Goal: Task Accomplishment & Management: Use online tool/utility

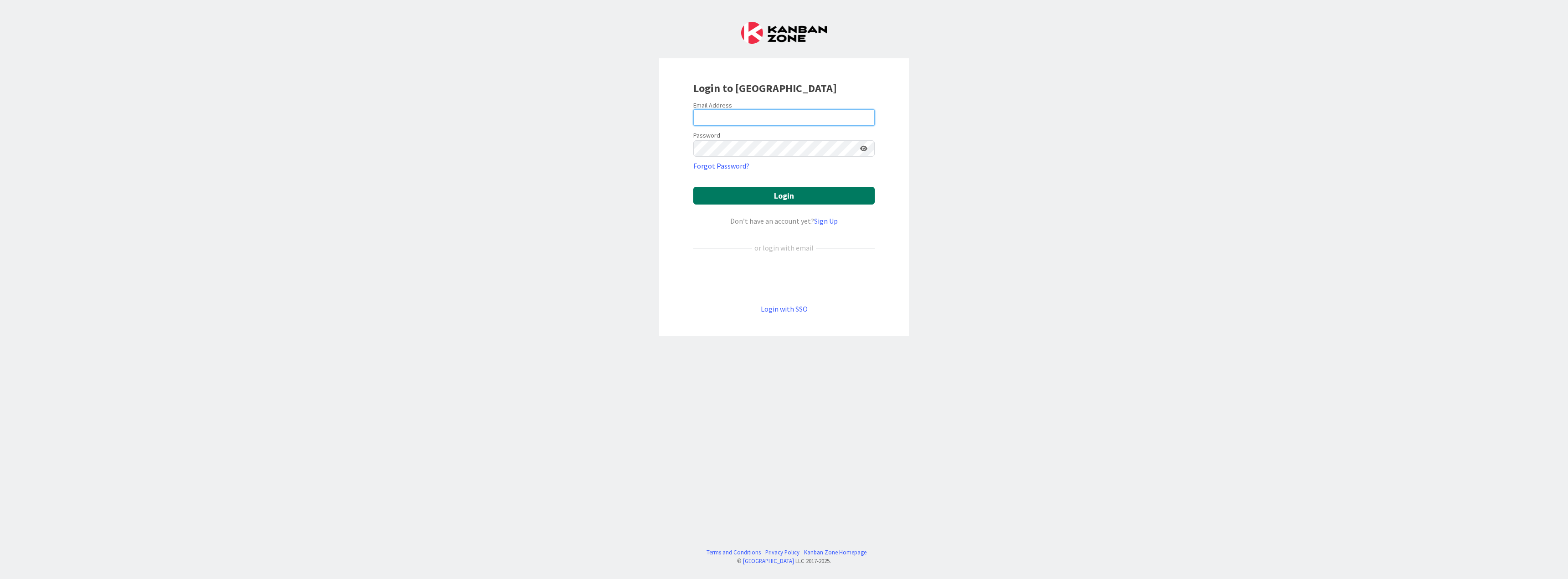
type input "[PERSON_NAME][EMAIL_ADDRESS][DOMAIN_NAME]"
click at [791, 194] on button "Login" at bounding box center [784, 195] width 181 height 17
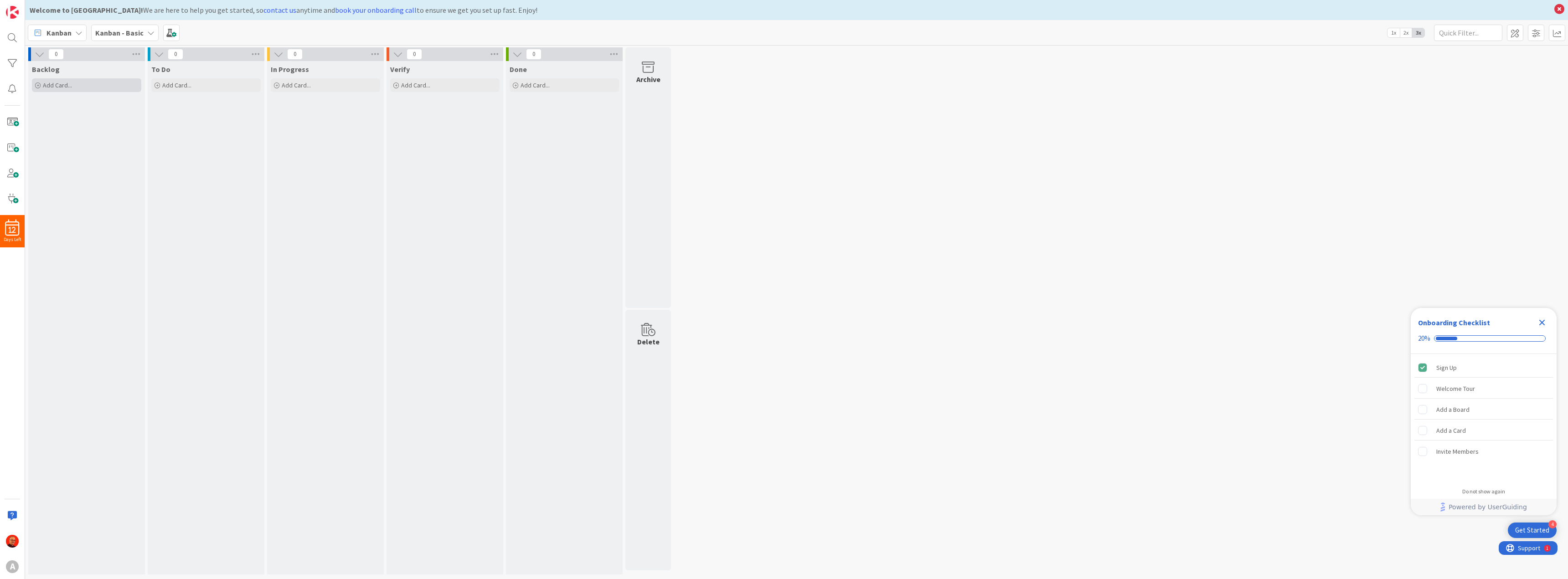
click at [67, 84] on span "Add Card..." at bounding box center [57, 85] width 29 height 8
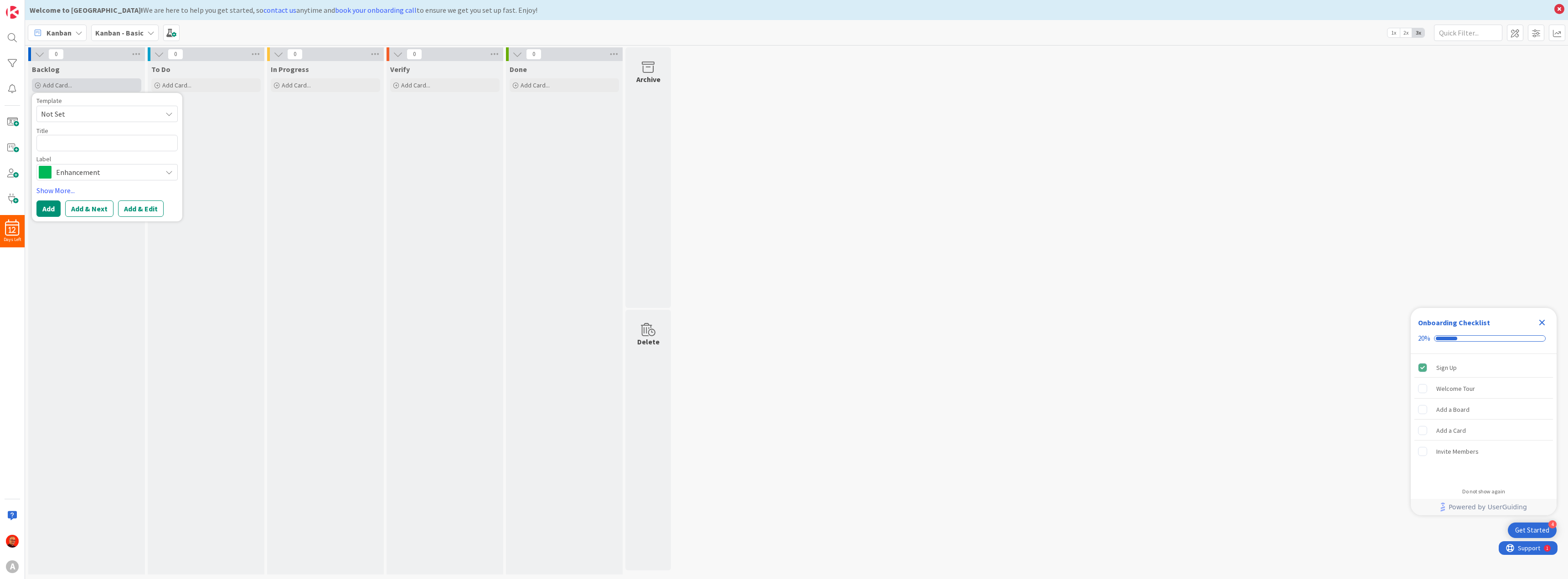
type textarea "x"
type textarea "M"
type textarea "x"
type textarea "Mo"
type textarea "x"
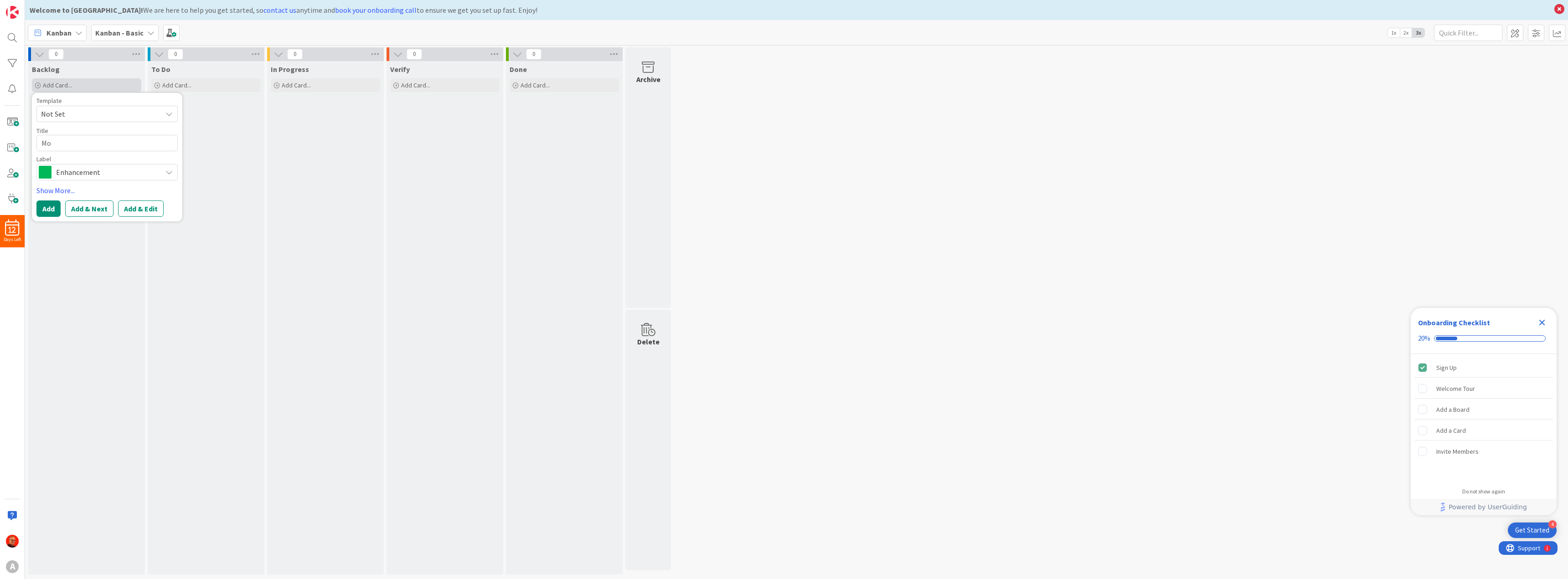
type textarea "Mod"
type textarea "x"
type textarea "Modi"
type textarea "x"
type textarea "Modif"
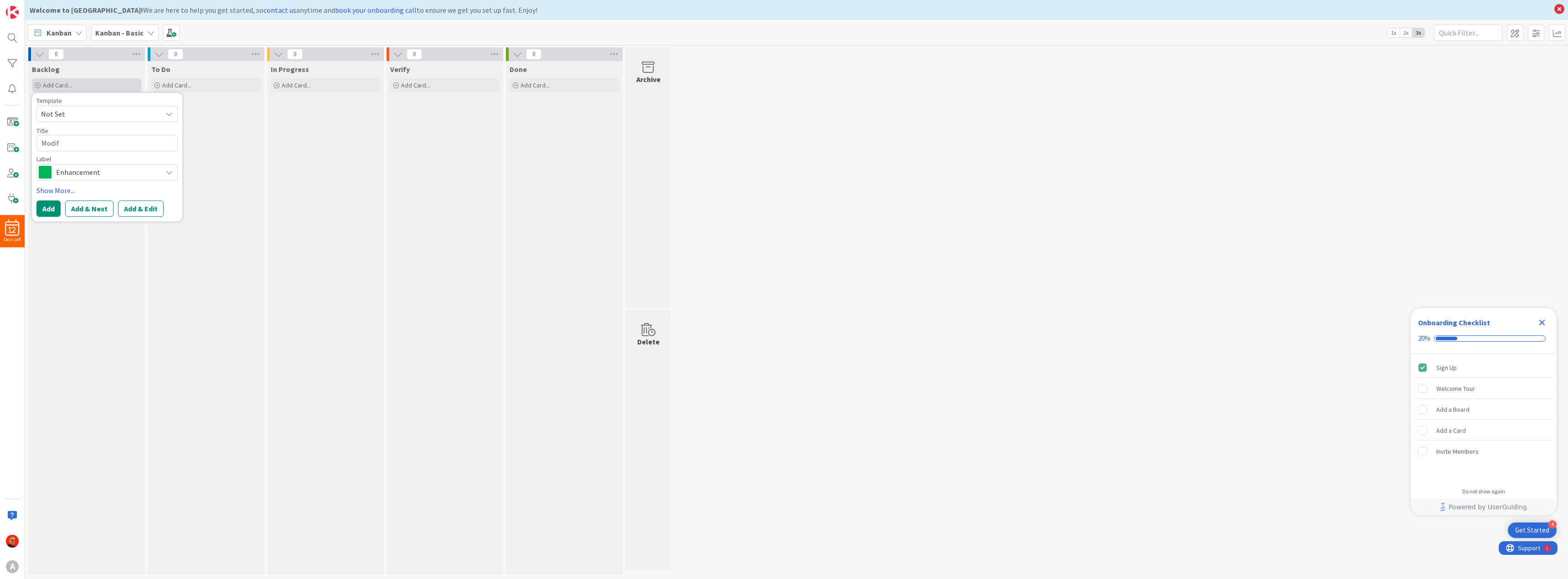
type textarea "x"
type textarea "Modify"
type textarea "x"
type textarea "Modify"
type textarea "x"
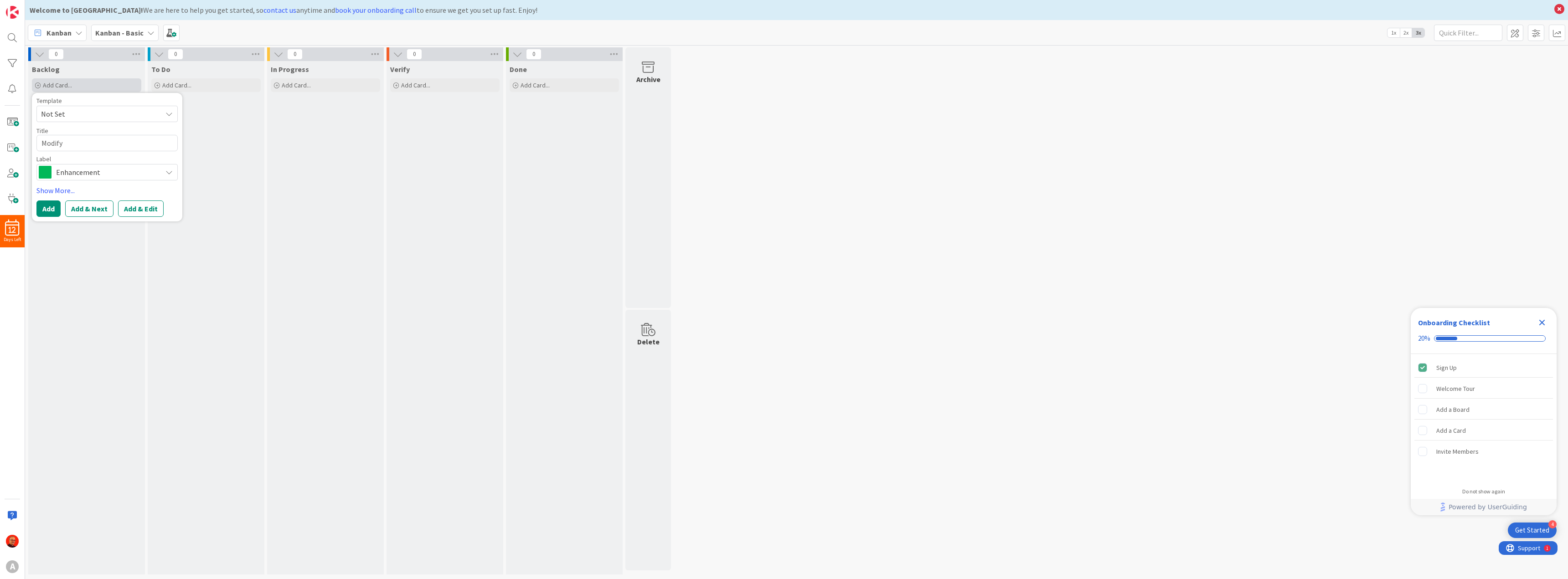
type textarea "Modify p"
type textarea "x"
type textarea "Modify pa"
type textarea "x"
type textarea "Modify pal"
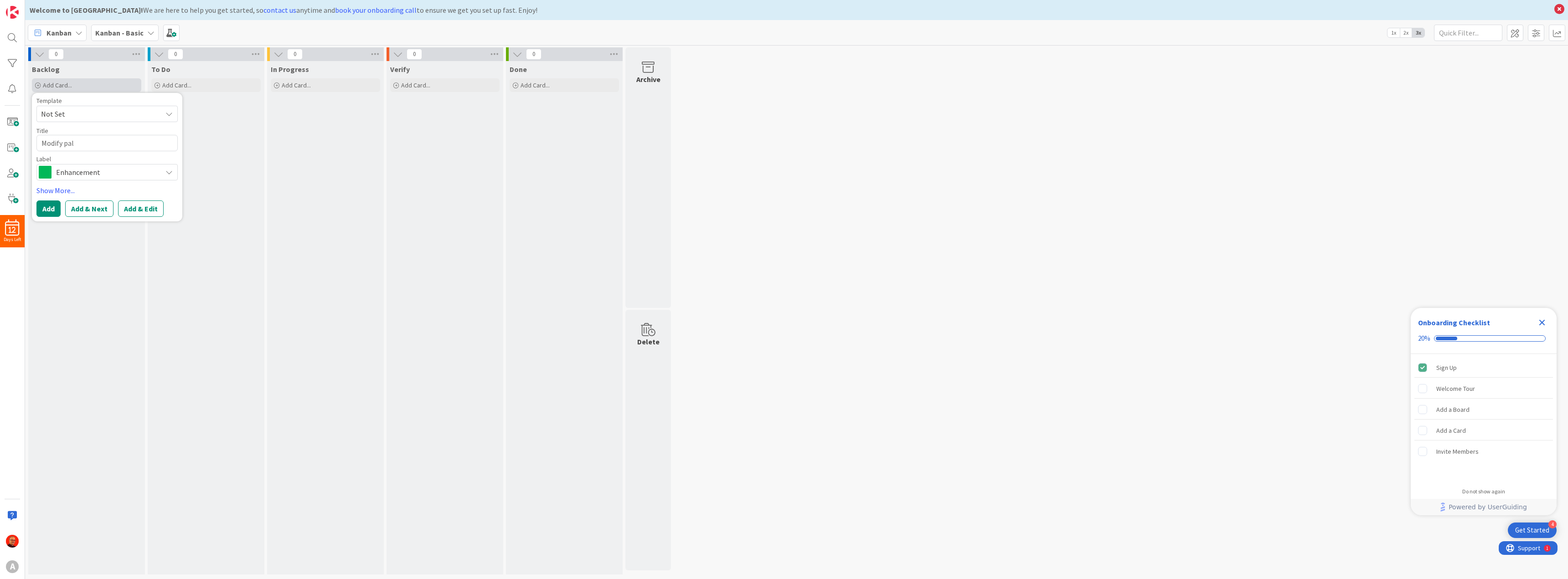
type textarea "x"
type textarea "Modify pa"
type textarea "x"
type textarea "Modify pay"
type textarea "x"
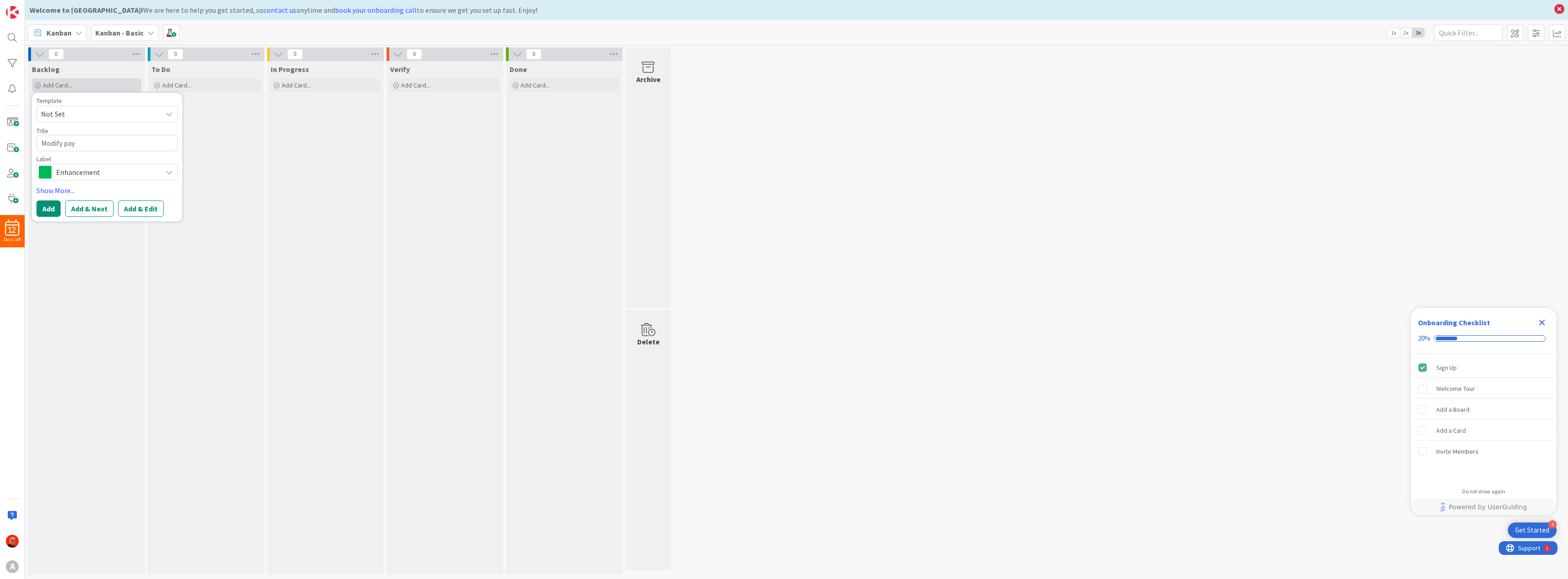
type textarea "Modify payl"
type textarea "x"
type textarea "Modify paylo"
type textarea "x"
type textarea "Modify payloa"
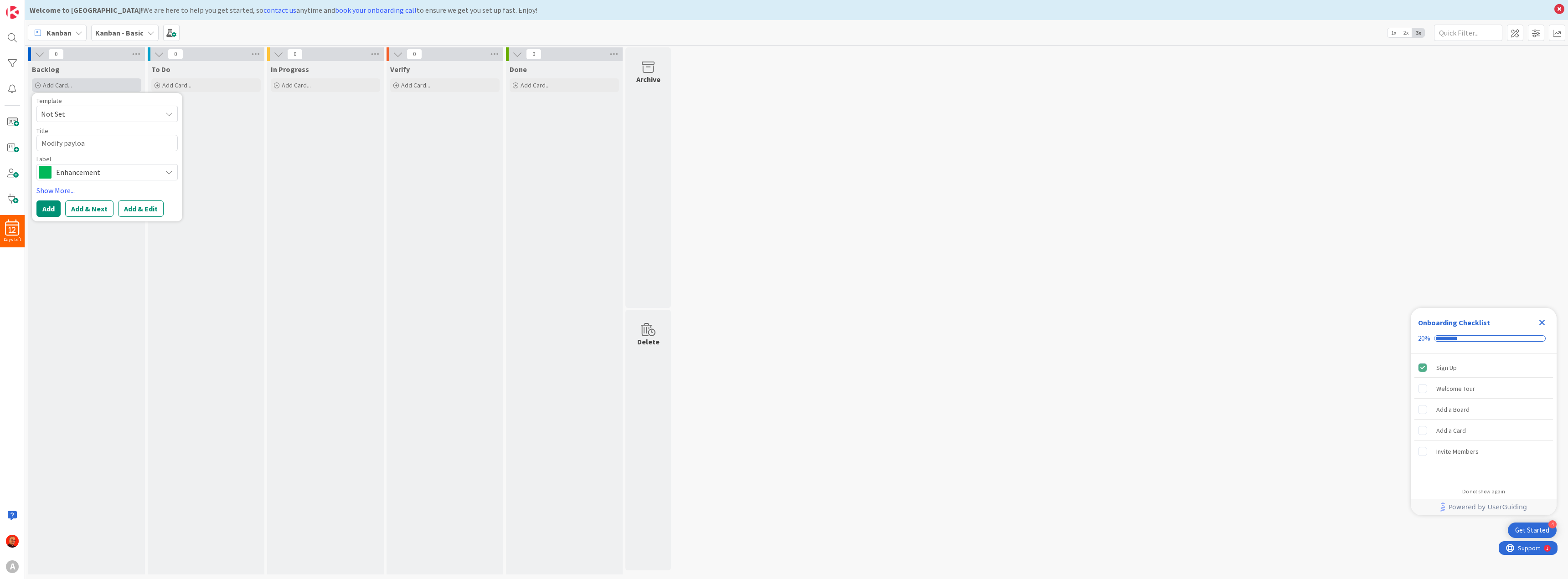
type textarea "x"
type textarea "Modify payload"
type textarea "x"
type textarea "Modify payload"
type textarea "x"
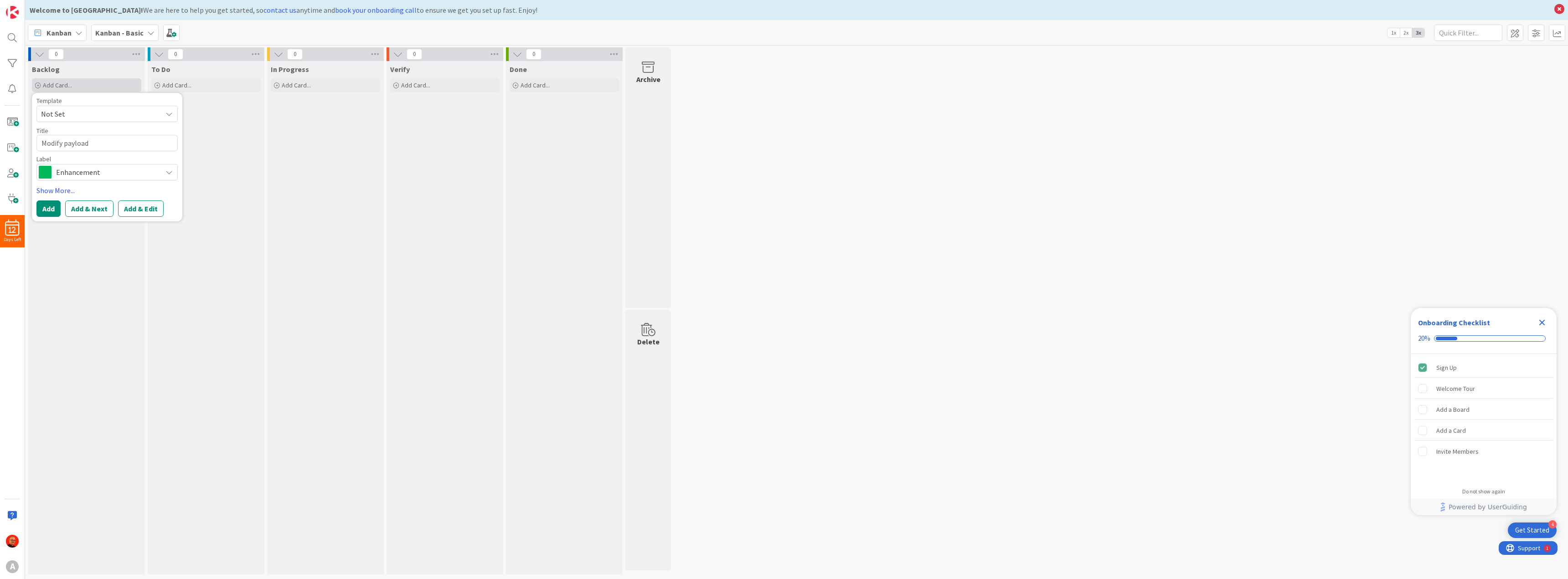
type textarea "Modify payload a"
type textarea "x"
type textarea "Modify payload ac"
type textarea "x"
type textarea "Modify payload acc"
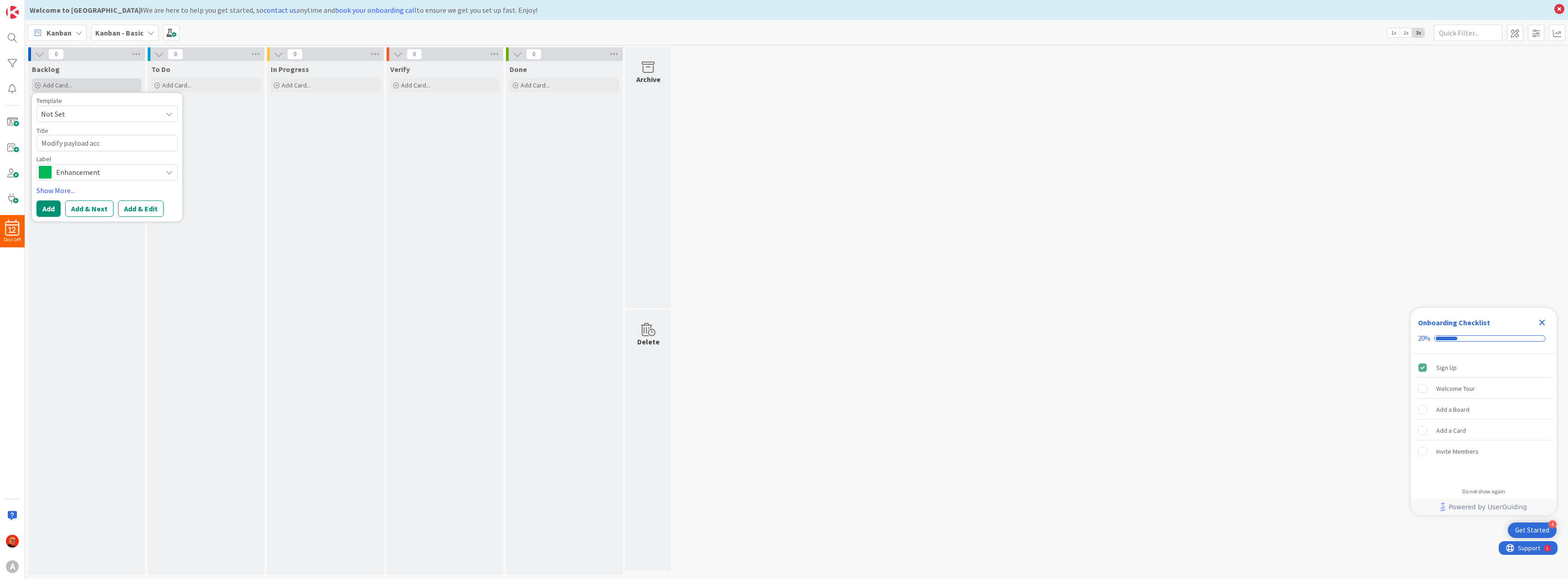
type textarea "x"
type textarea "Modify payload acco"
type textarea "x"
type textarea "Modify payload accor"
type textarea "x"
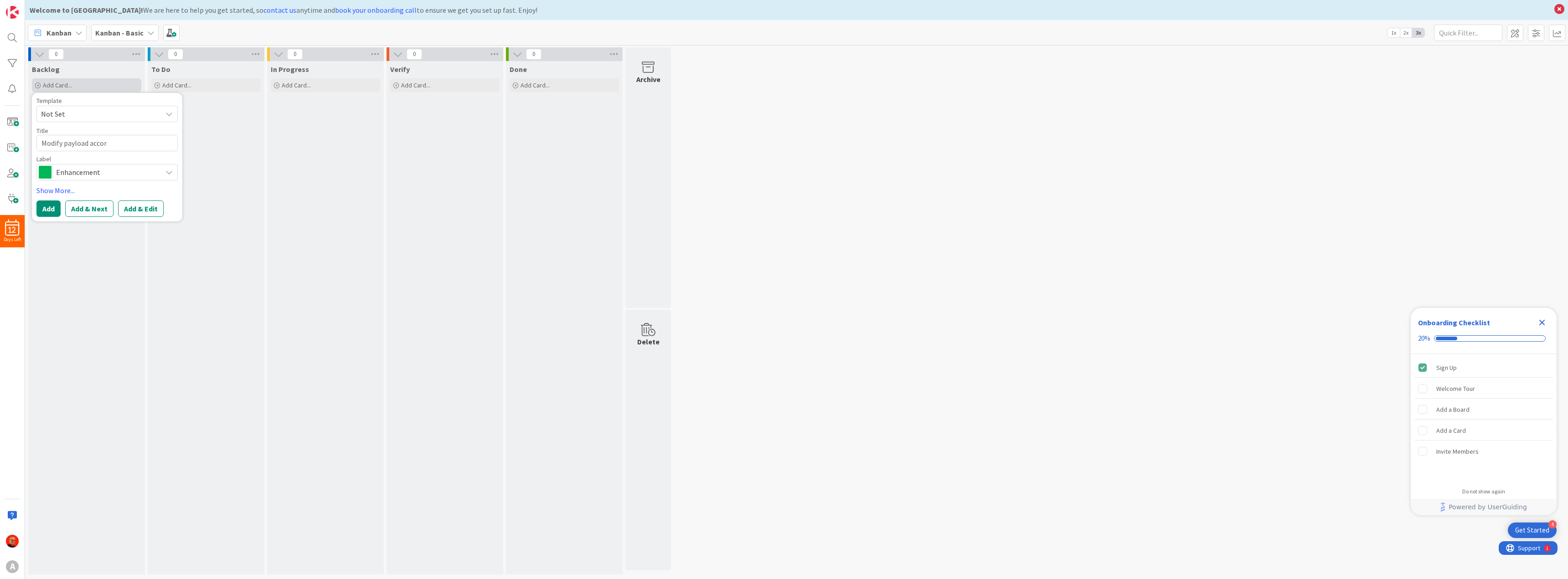
type textarea "Modify payload accord"
type textarea "x"
type textarea "Modify payload accordi"
type textarea "x"
type textarea "Modify payload accordin"
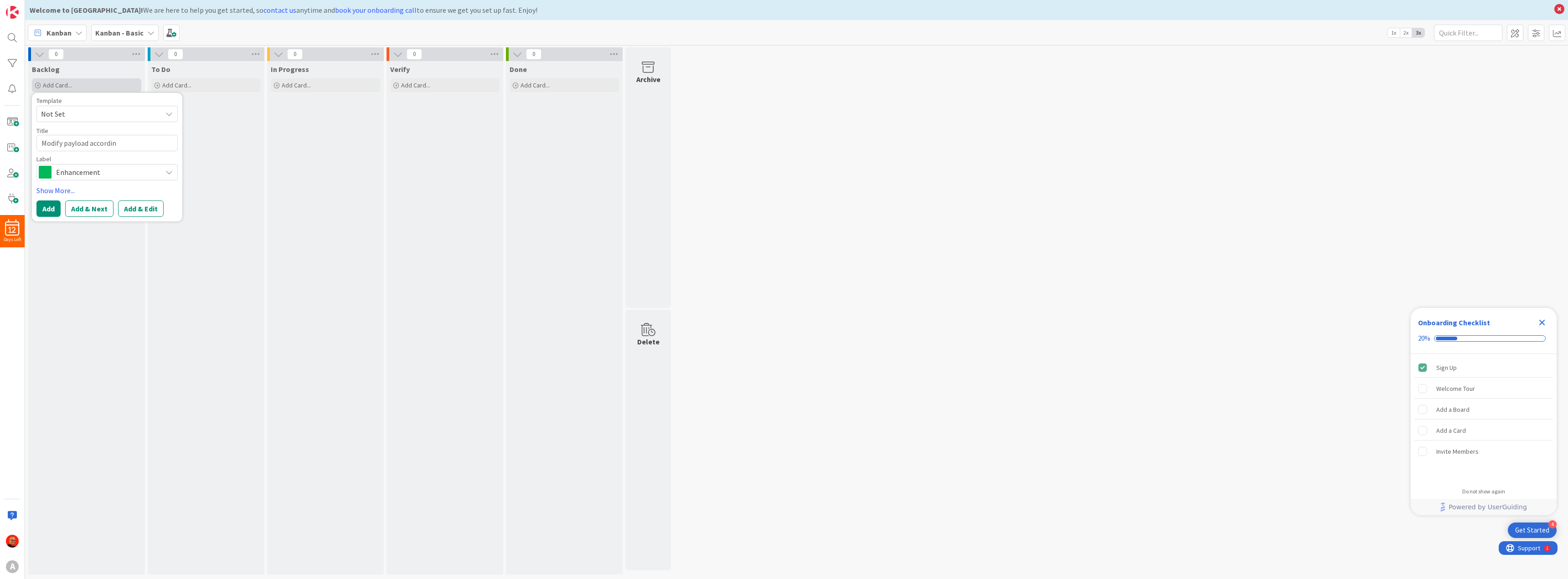
type textarea "x"
type textarea "Modify payload according"
type textarea "x"
type textarea "Modify payload according"
type textarea "x"
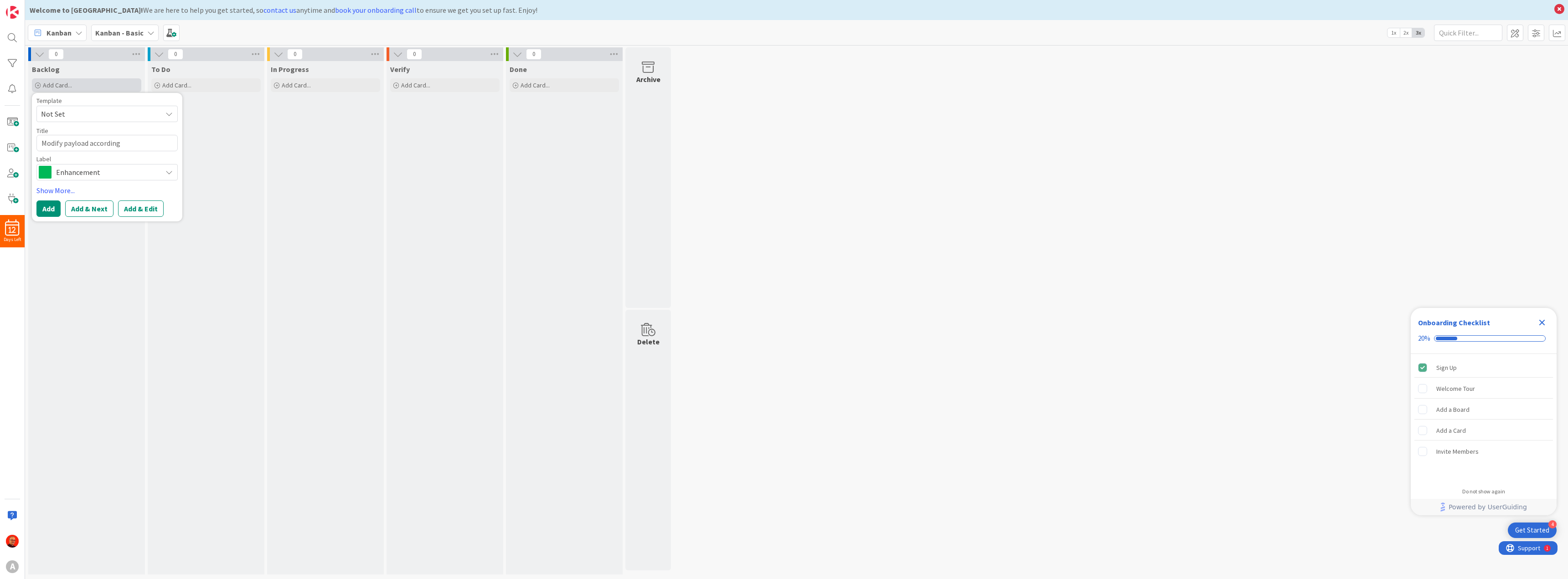
type textarea "Modify payload according d"
type textarea "x"
type textarea "Modify payload according do"
type textarea "x"
type textarea "Modify payload according d"
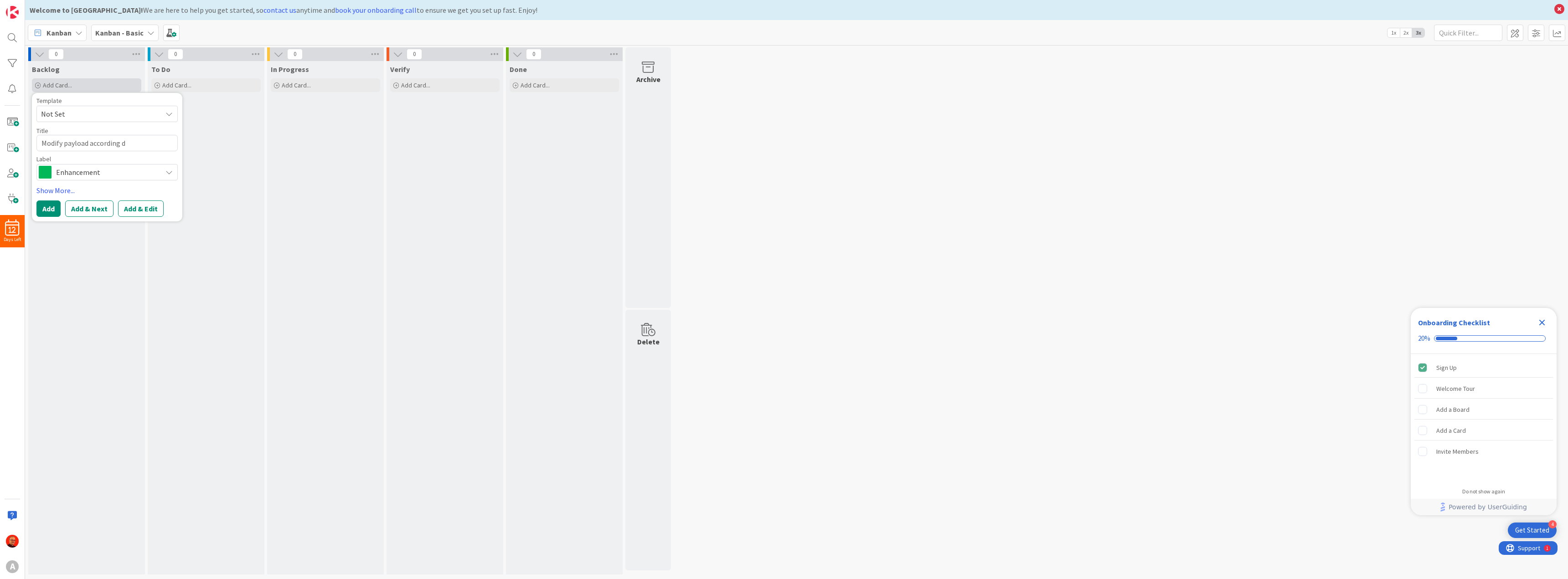
type textarea "x"
type textarea "Modify payload according"
type textarea "x"
type textarea "Modify payload according t"
type textarea "x"
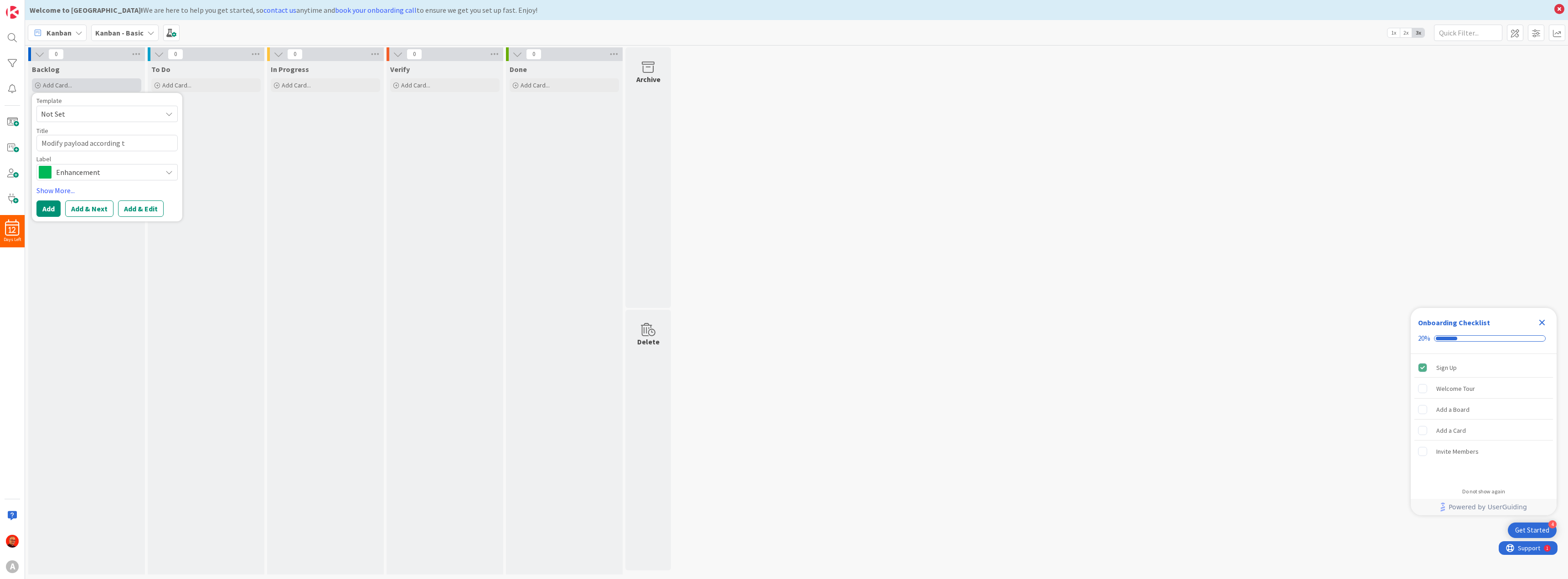
type textarea "Modify payload according to"
type textarea "x"
type textarea "Modify payload according to"
type textarea "x"
type textarea "Modify payload according to s"
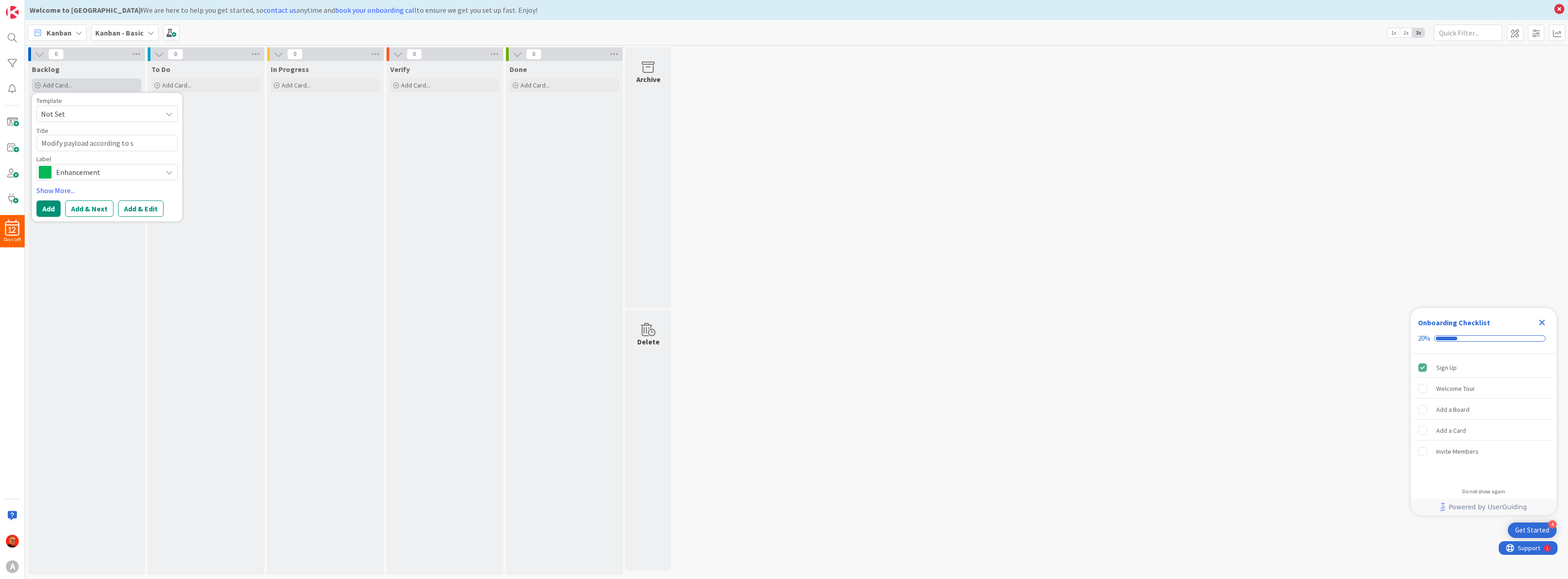
type textarea "x"
type textarea "Modify payload according to se"
type textarea "x"
type textarea "Modify payload according to sea"
type textarea "x"
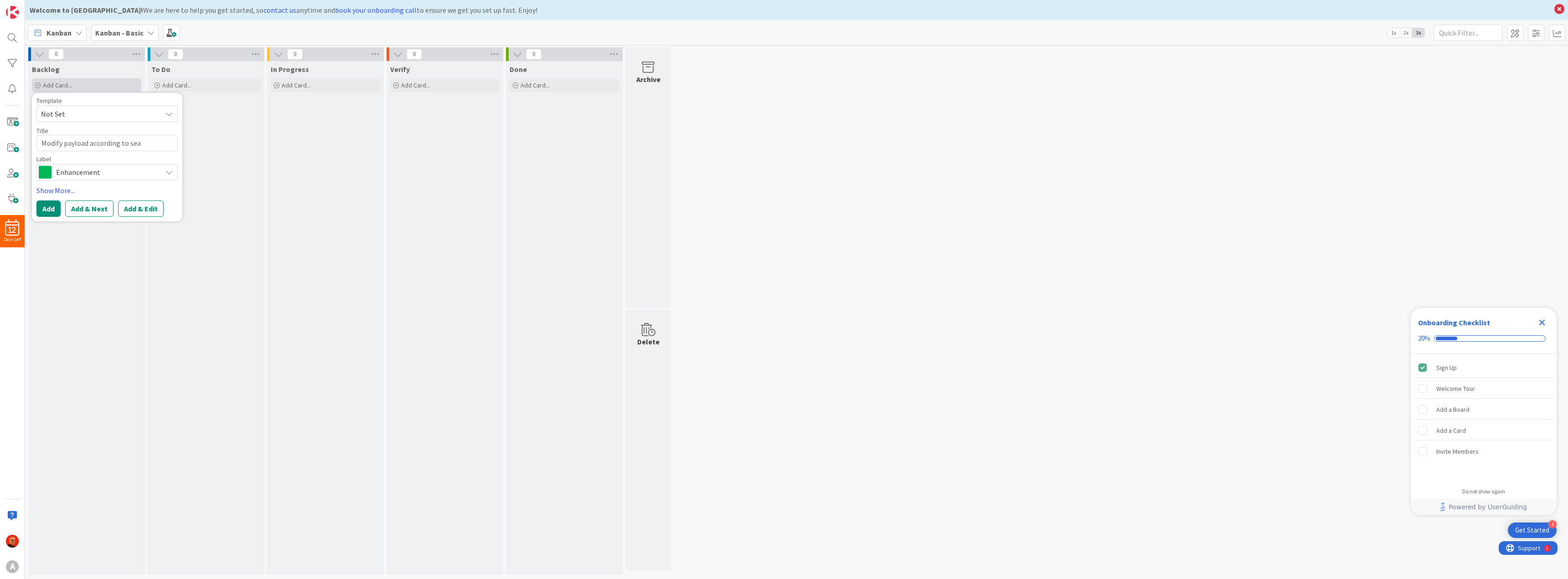
type textarea "Modify payload according to [PERSON_NAME]"
type textarea "x"
type textarea "Modify payload according to [PERSON_NAME]"
type textarea "x"
type textarea "Modify payload according to [PERSON_NAME]"
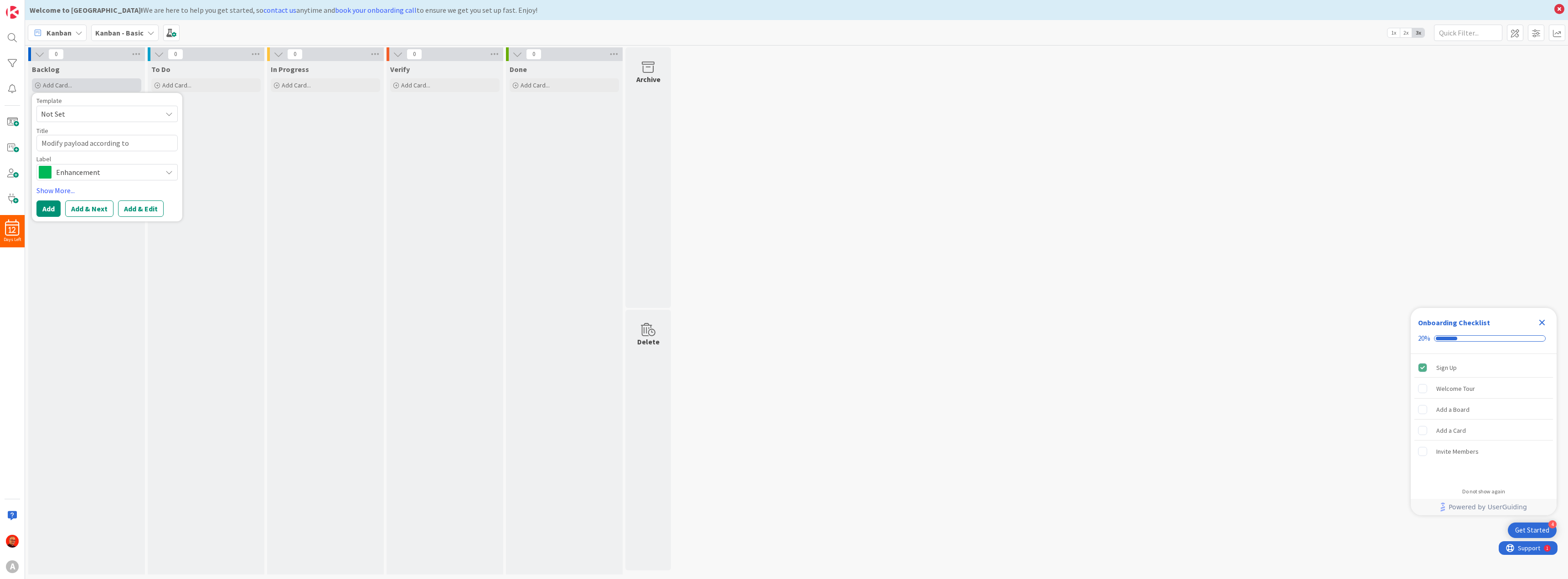
type textarea "x"
type textarea "Modify payload according to [PERSON_NAME]"
type textarea "x"
type textarea "Modify payload according to seans do"
type textarea "x"
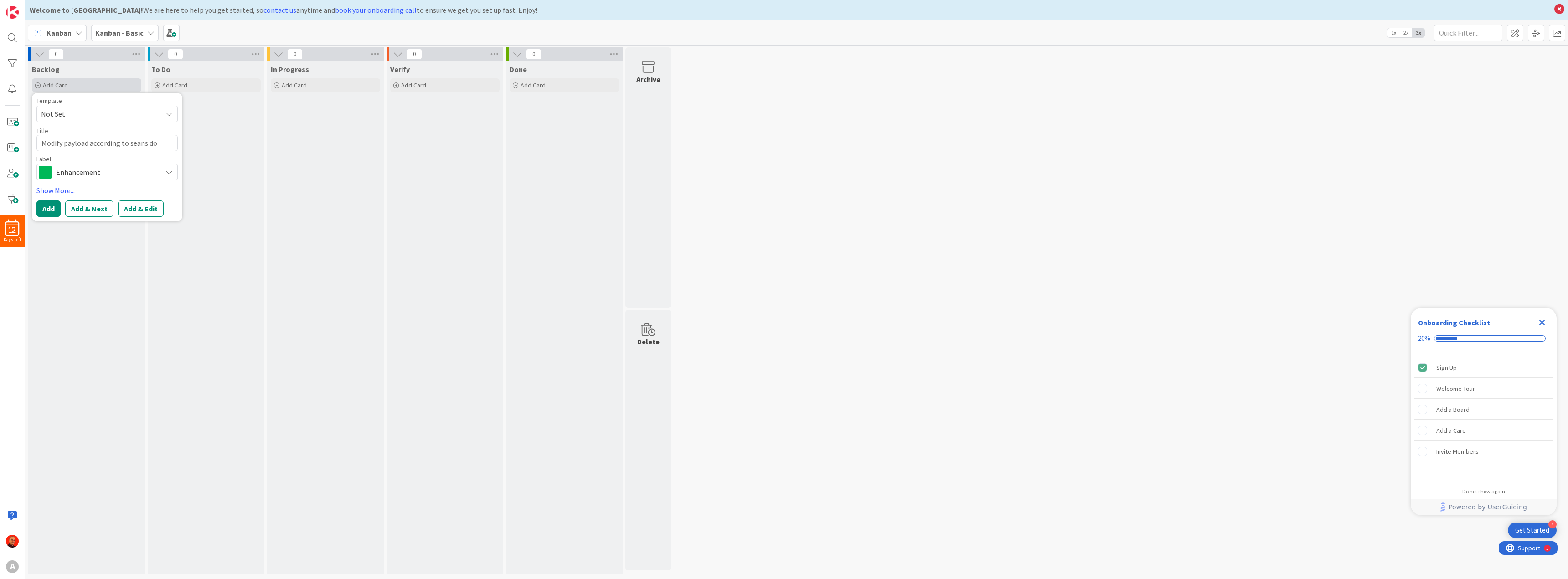
type textarea "Modify payload according to [PERSON_NAME] doc"
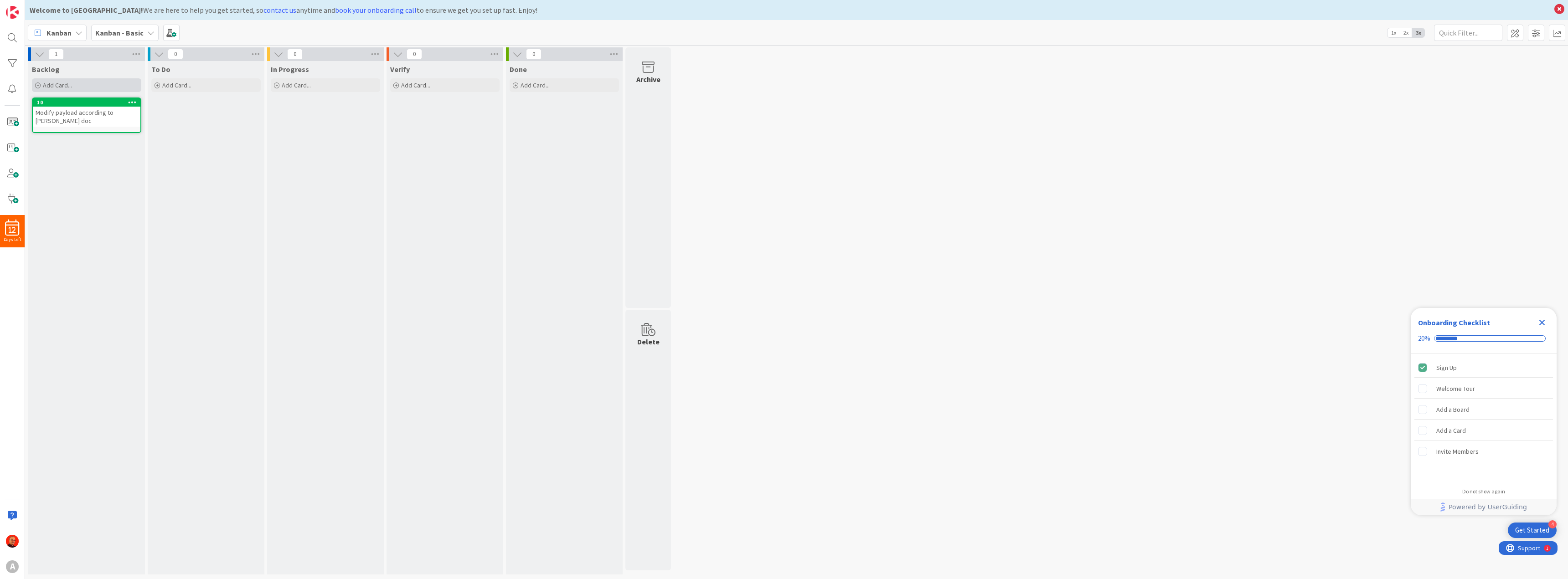
click at [67, 84] on span "Add Card..." at bounding box center [57, 85] width 29 height 8
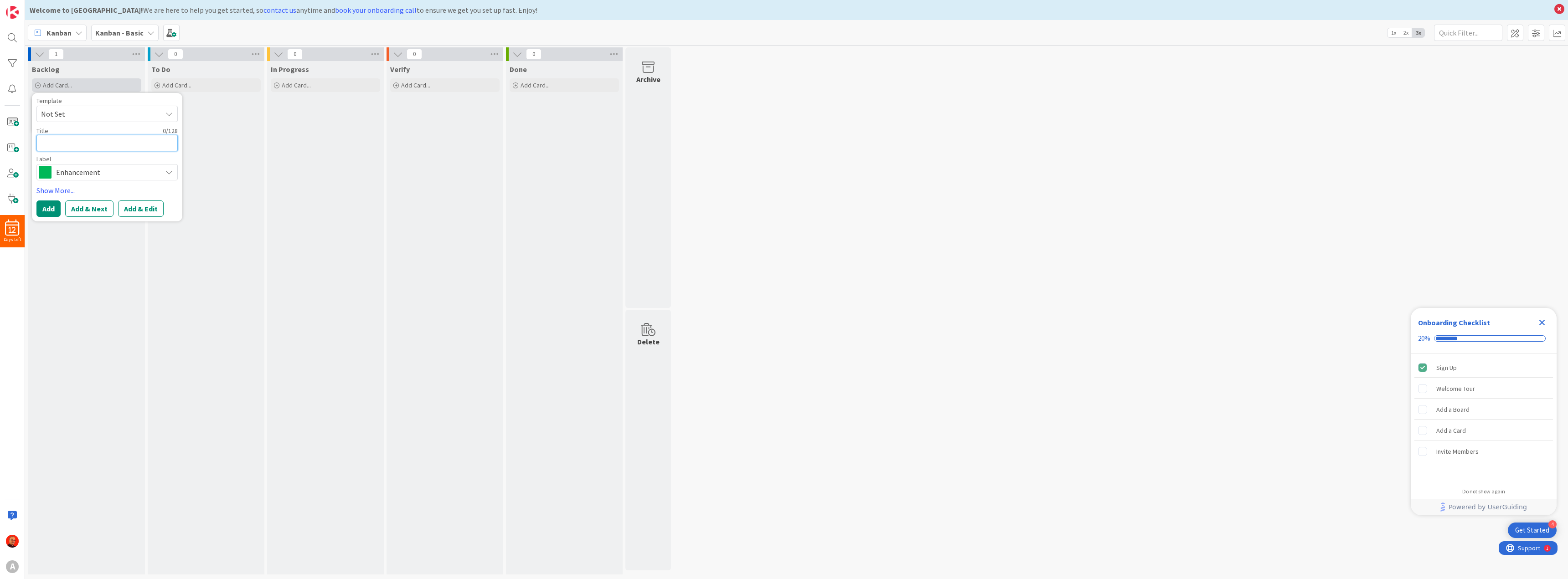
type textarea "x"
type textarea "A"
type textarea "x"
type textarea "Ad"
type textarea "x"
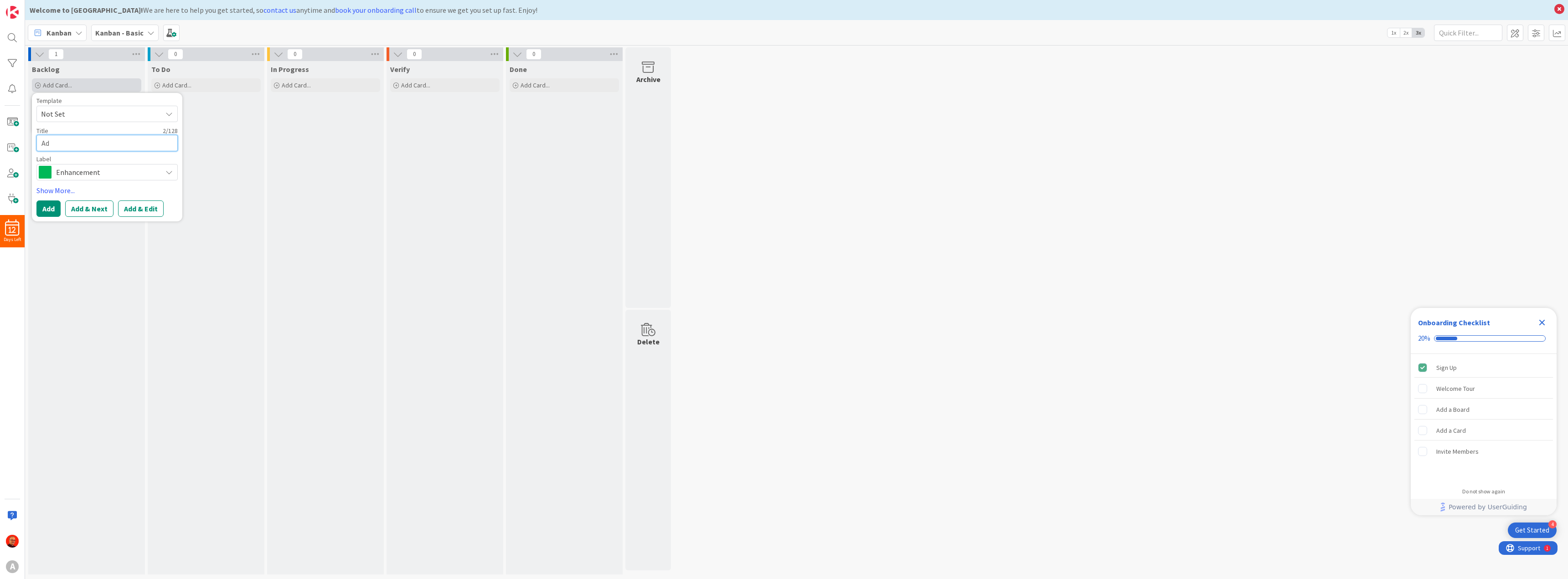
type textarea "Add"
type textarea "x"
type textarea "Add"
type textarea "x"
type textarea "Add"
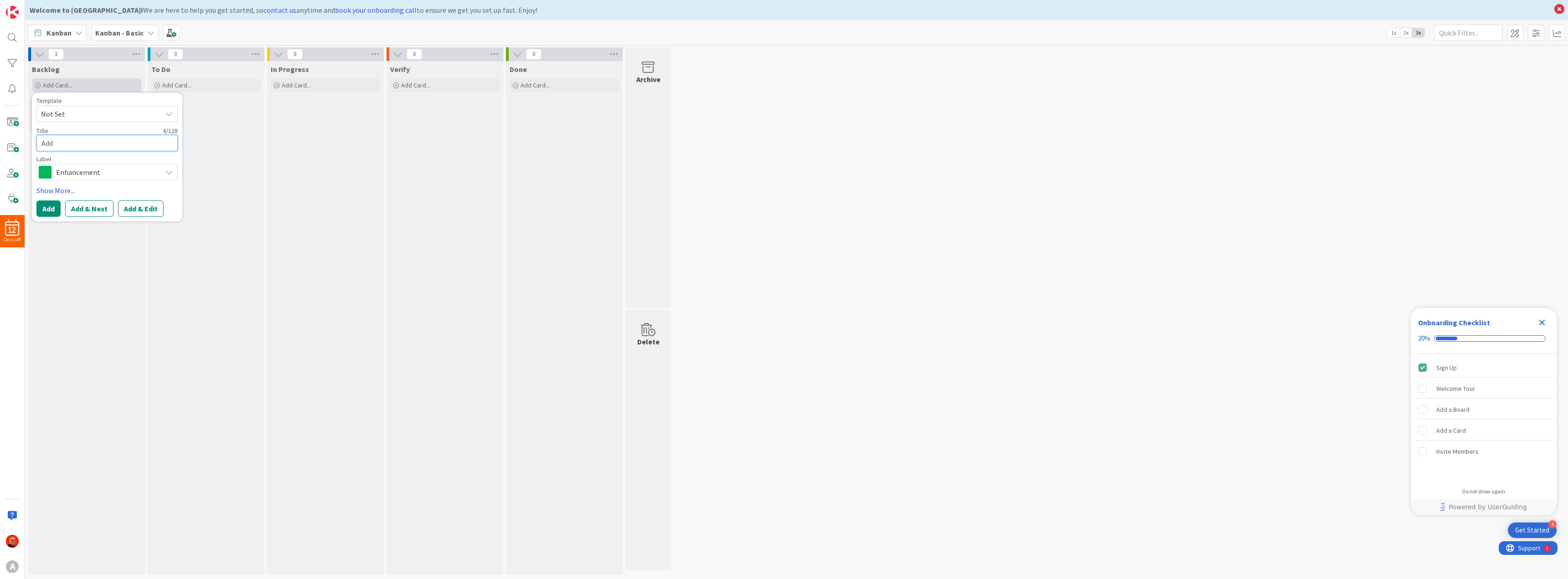
type textarea "x"
type textarea "Ad"
type textarea "x"
type textarea "A"
type textarea "x"
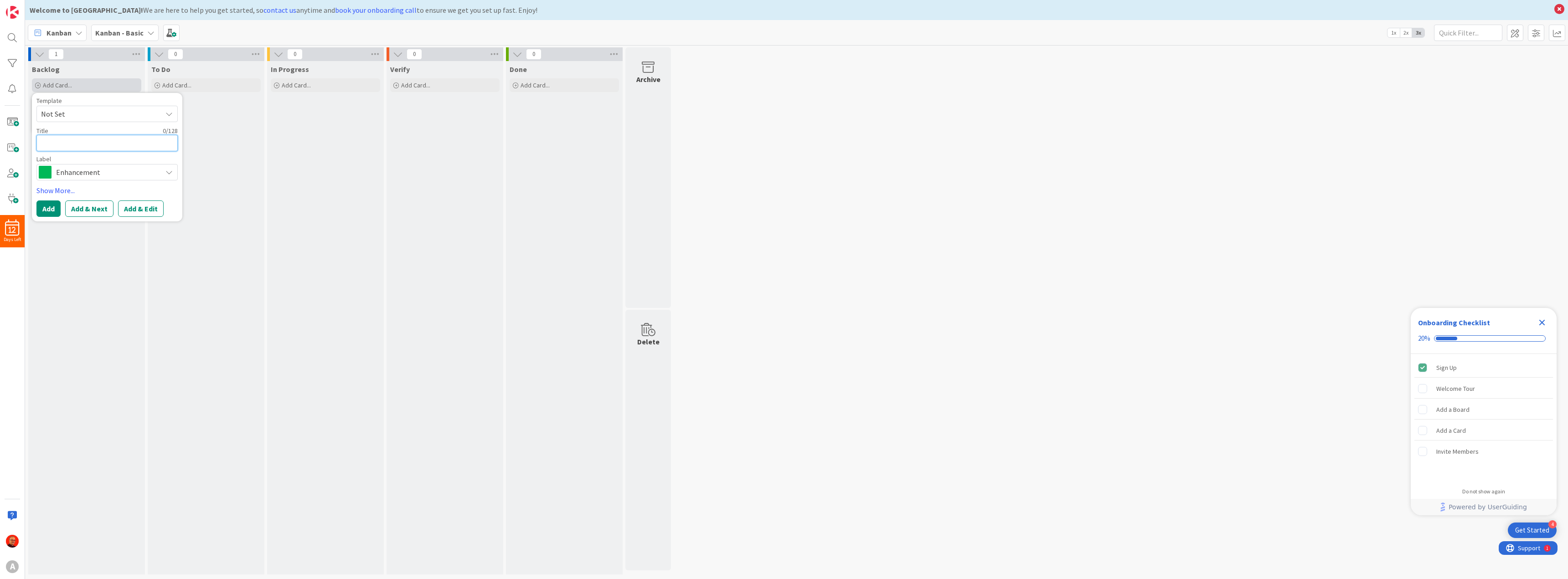
type textarea "s"
type textarea "x"
type textarea "S"
type textarea "x"
type textarea "Sw"
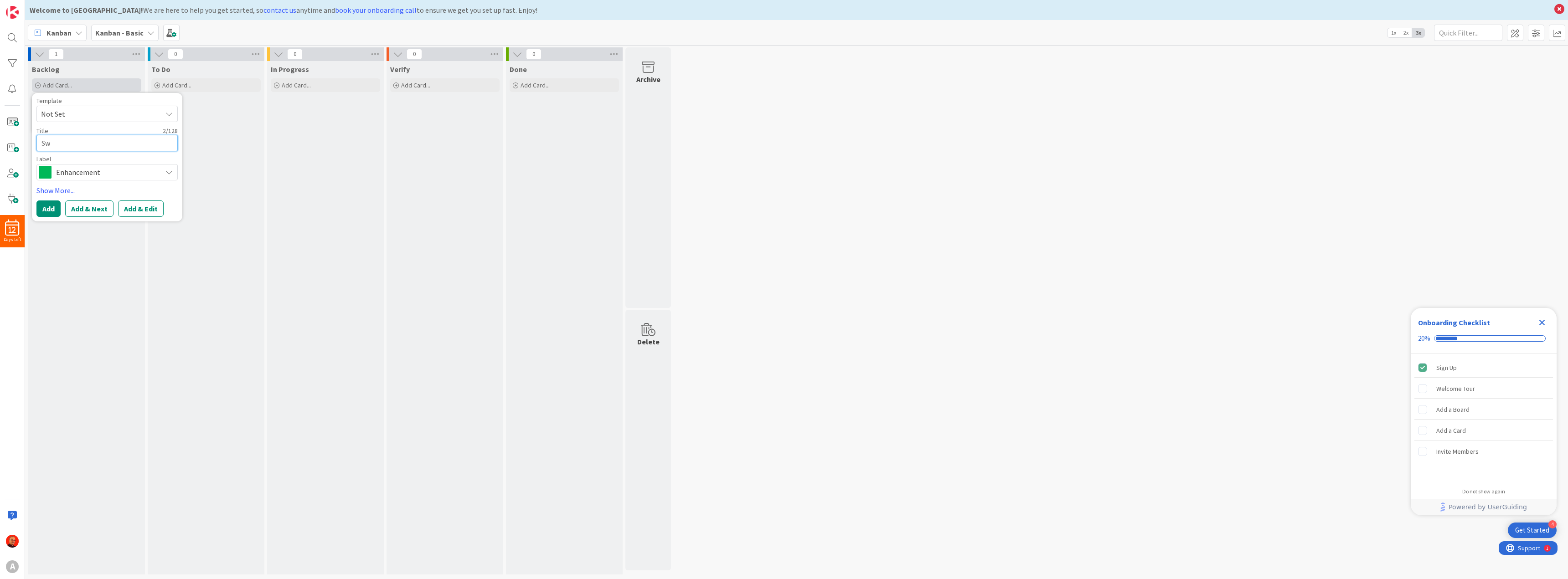
type textarea "x"
type textarea "Swi"
type textarea "x"
type textarea "Swit"
type textarea "x"
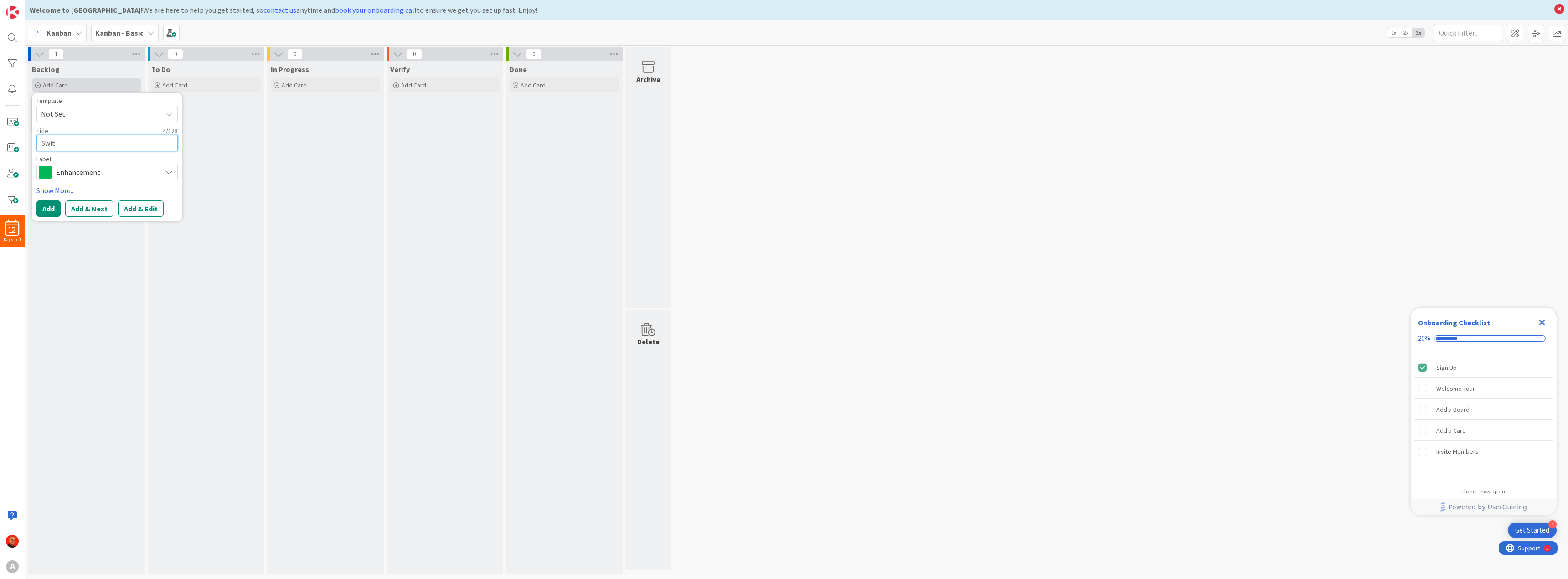
type textarea "Switc"
type textarea "x"
type textarea "Switch"
type textarea "x"
type textarea "Switch"
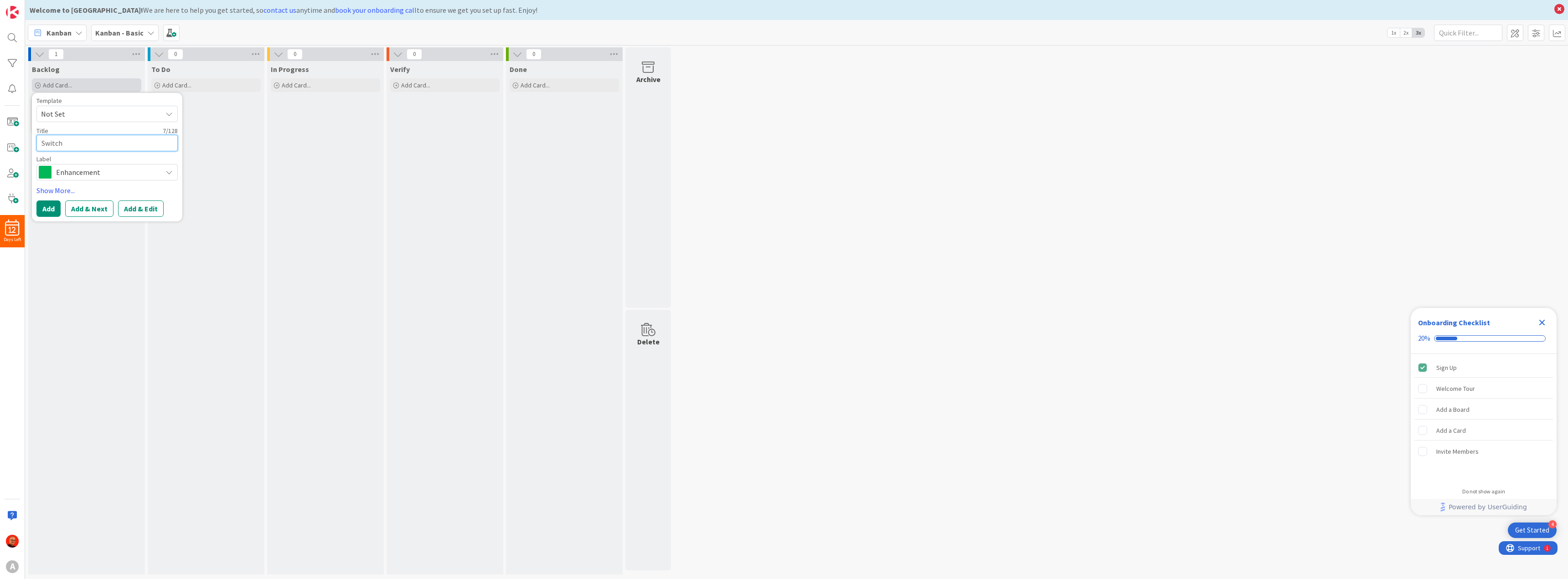
type textarea "x"
type textarea "Switch t"
type textarea "x"
type textarea "Switch to"
type textarea "x"
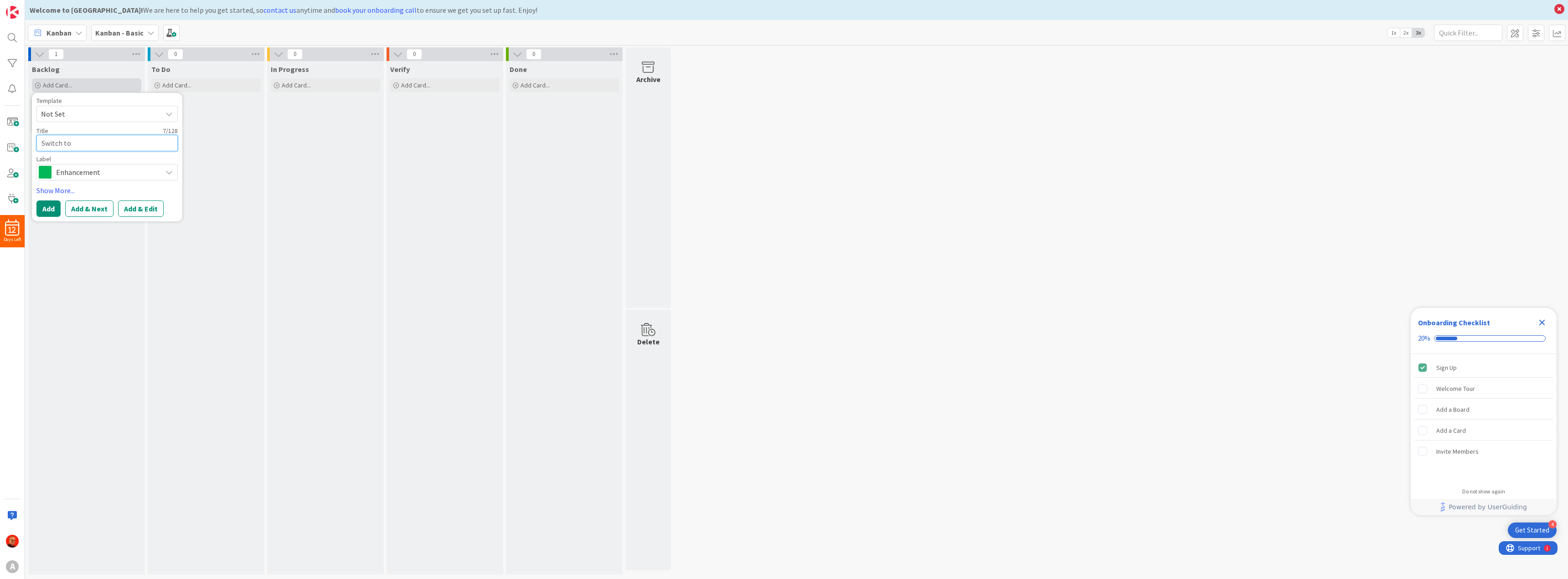
type textarea "Switch to"
type textarea "x"
type textarea "Switch to T"
type textarea "x"
type textarea "Switch to Ta"
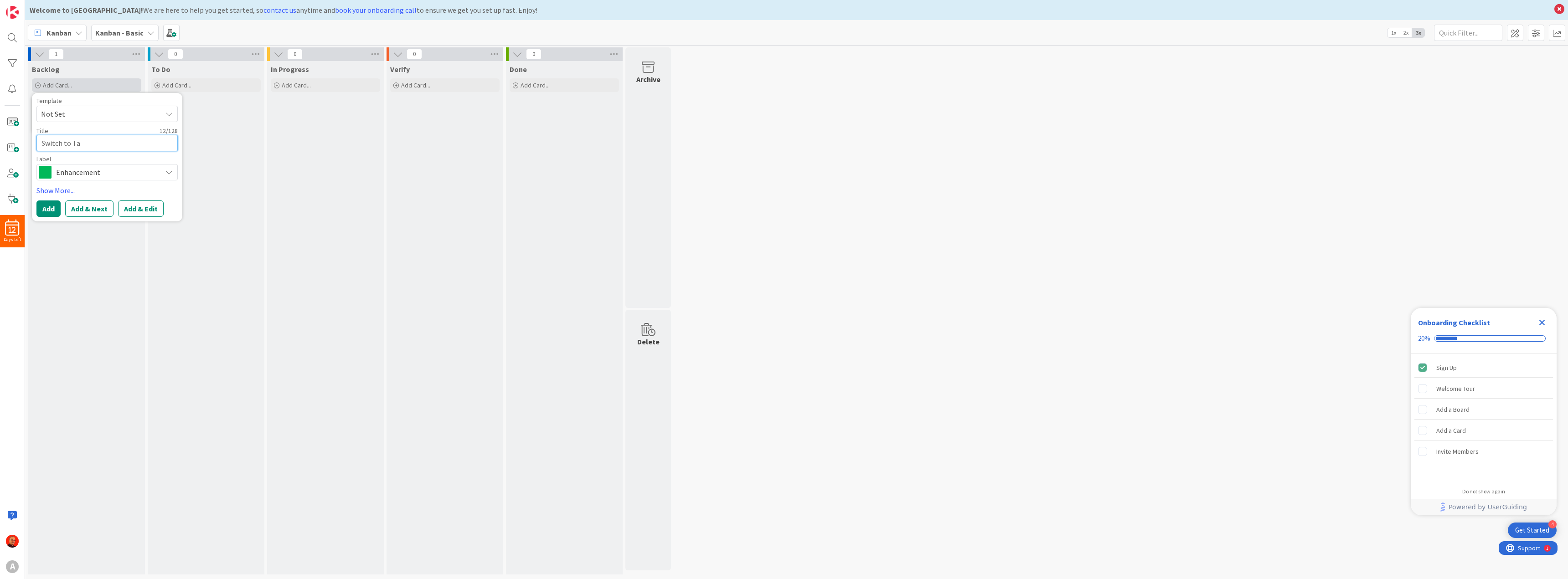
type textarea "x"
type textarea "Switch to Tag"
type textarea "x"
type textarea "Switch to Tago"
type textarea "x"
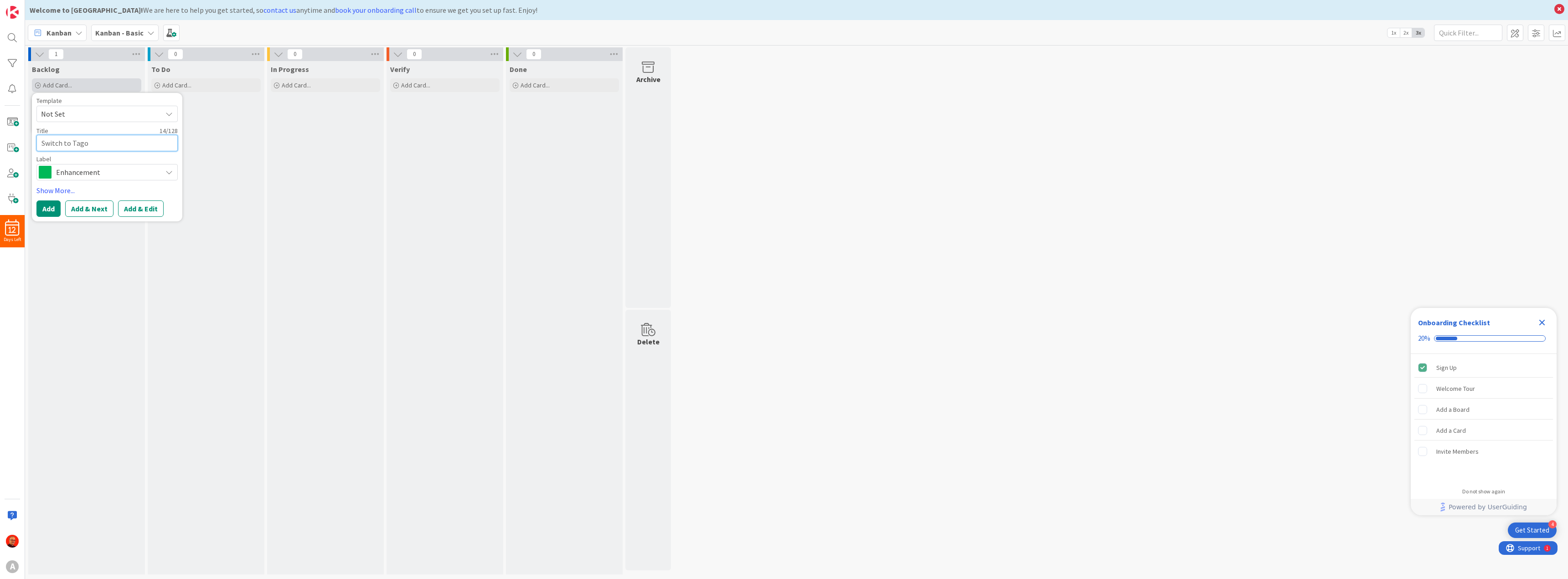
type textarea "Switch to Tago'"
type textarea "x"
type textarea "Switch to Tago"
type textarea "x"
type textarea "Switch to Tago."
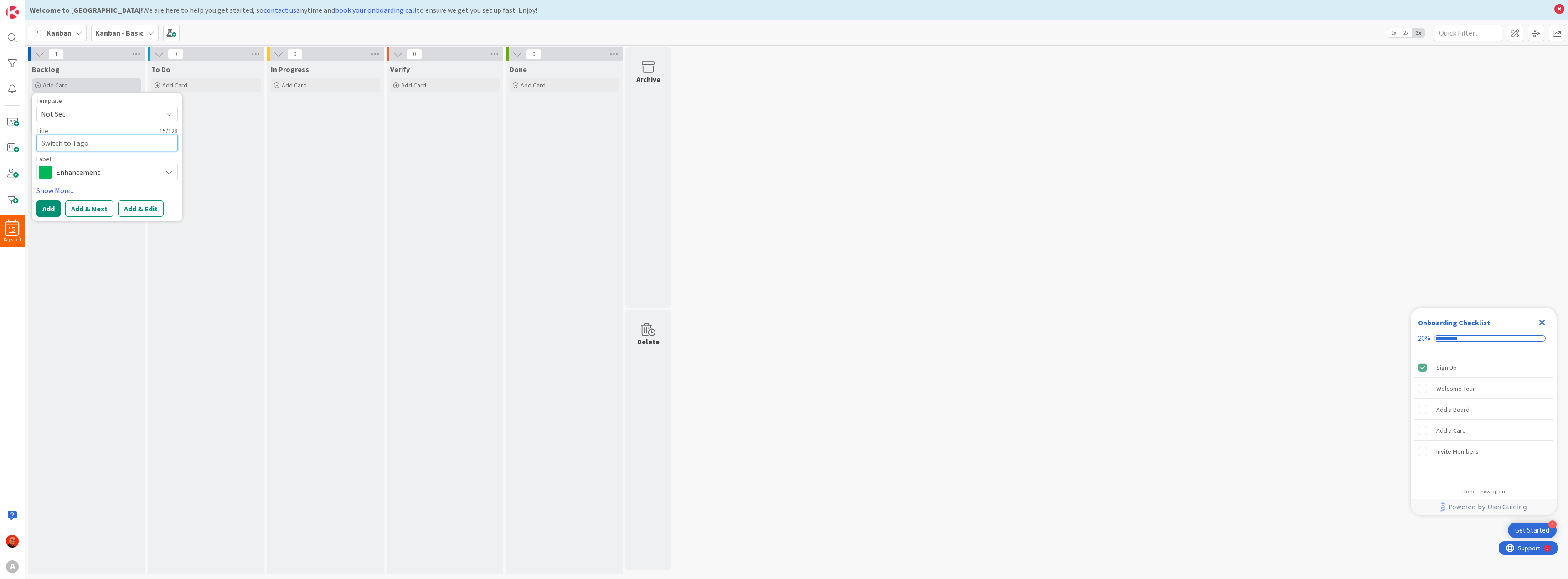
type textarea "x"
type textarea "Switch to Tago.s"
type textarea "x"
type textarea "Switch to Tago.s"
type textarea "x"
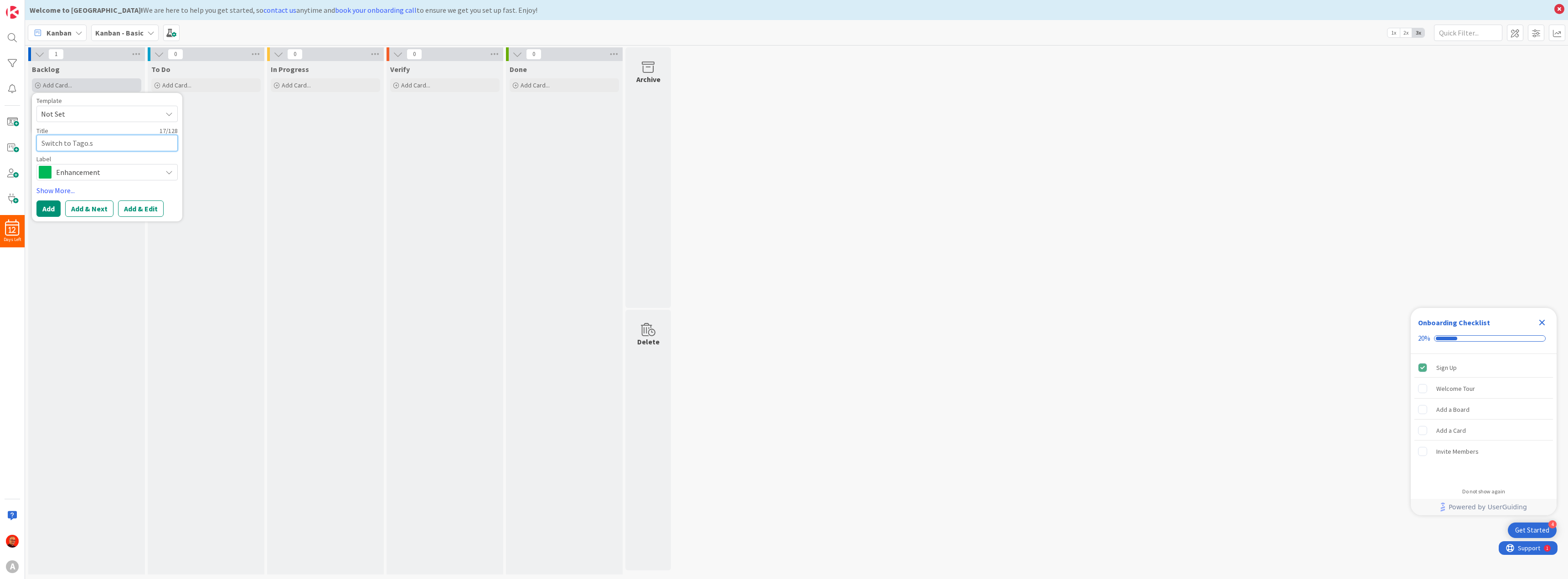
type textarea "Switch to Tago.s"
type textarea "x"
type textarea "Switch to Tago."
type textarea "x"
type textarea "Switch to Tago.i"
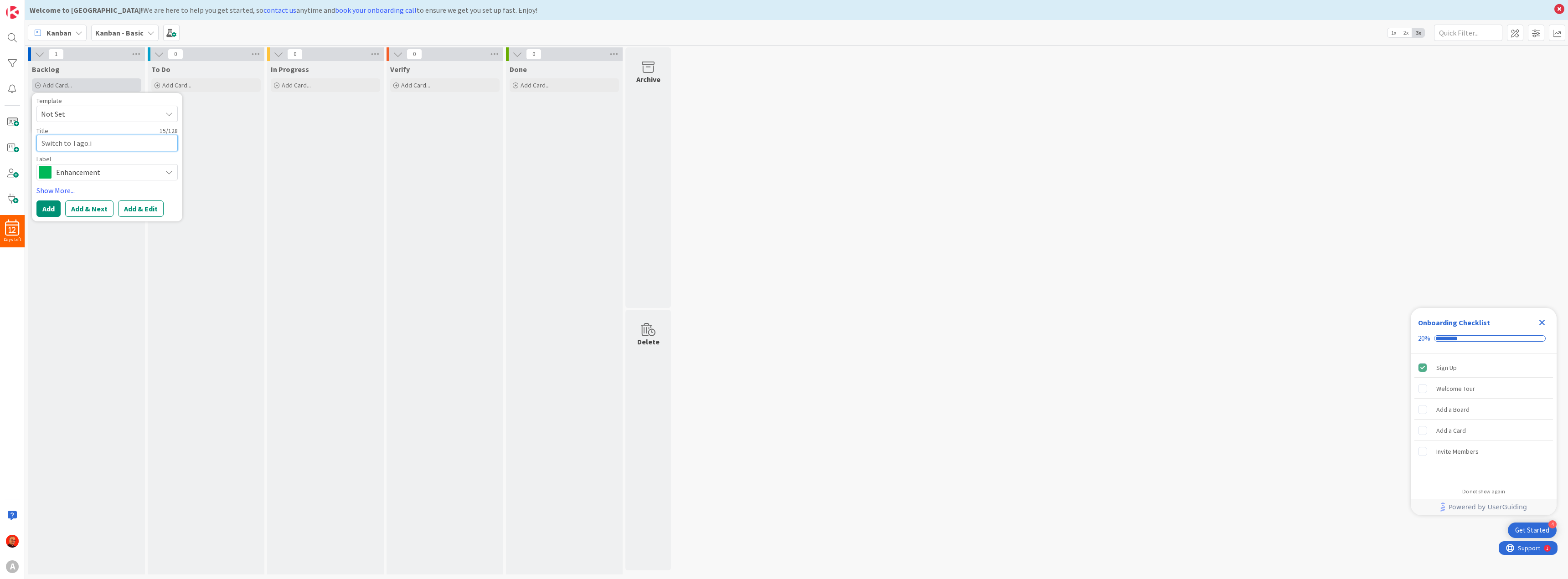
type textarea "x"
type textarea "Switch to [DOMAIN_NAME]"
type textarea "x"
type textarea "Switch to [DOMAIN_NAME]"
type textarea "x"
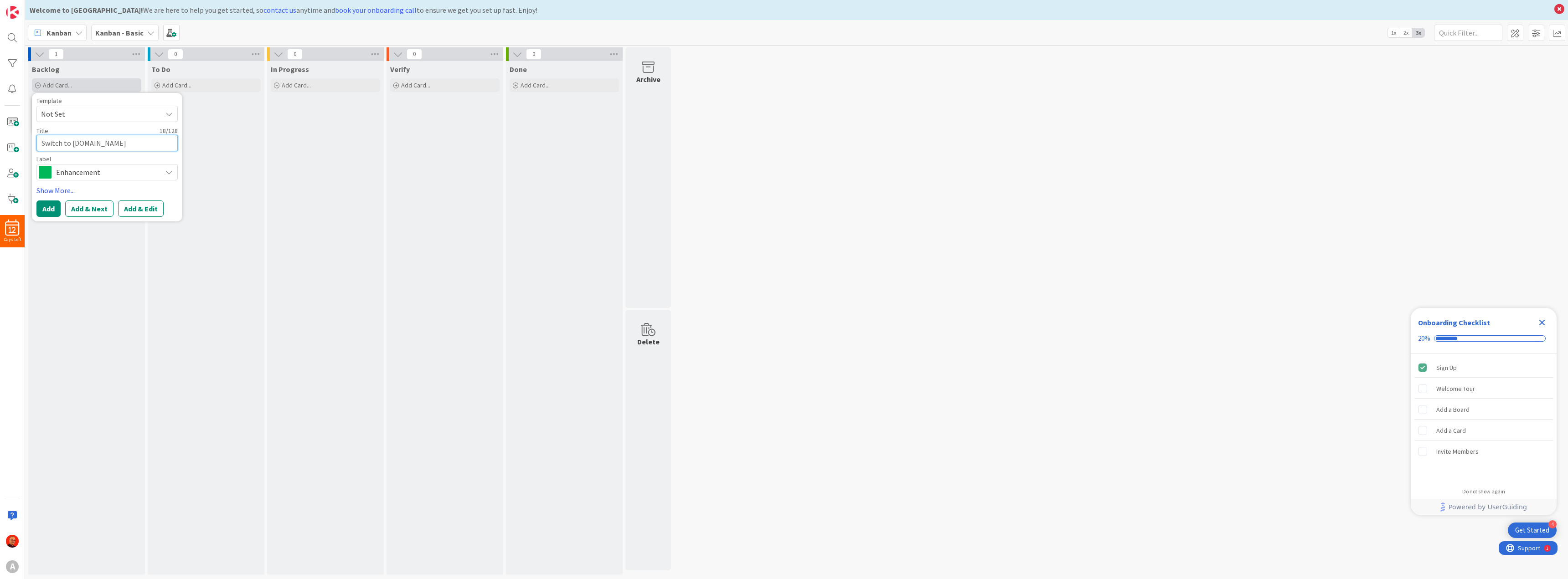
type textarea "Switch to [DOMAIN_NAME]"
type textarea "x"
type textarea "Switch to Tago.i"
type textarea "x"
type textarea "Switch to Tago."
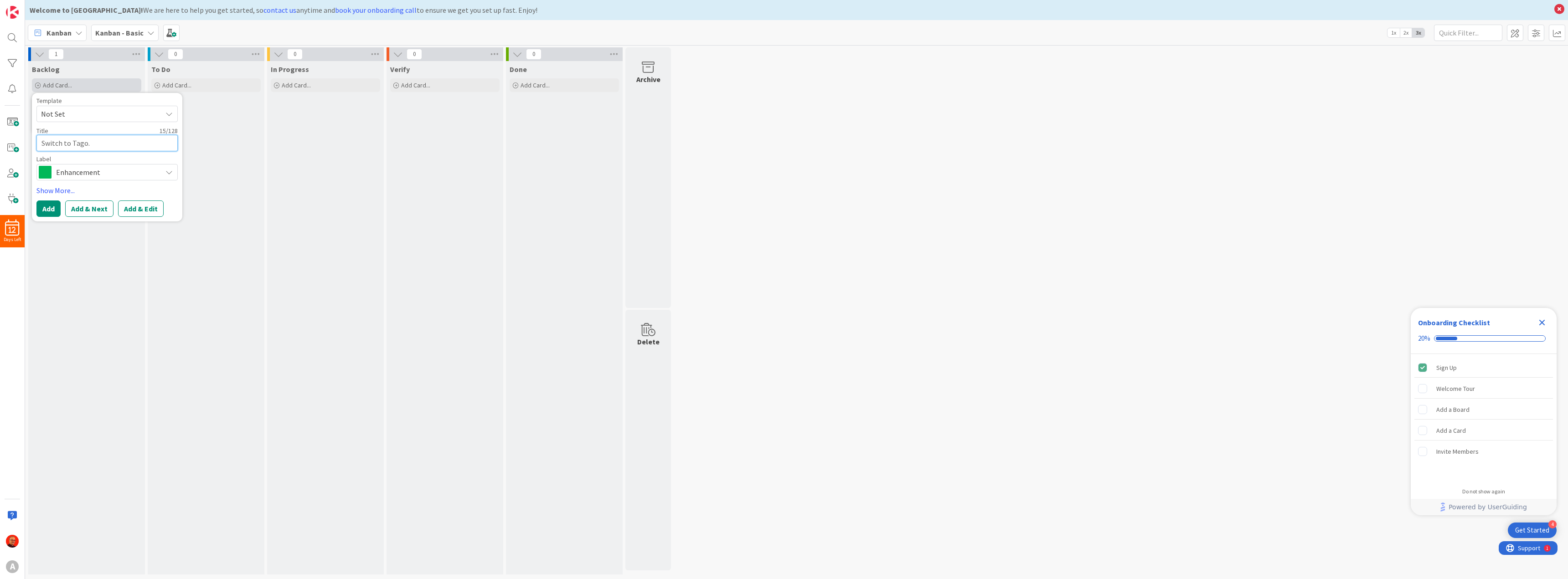
type textarea "x"
type textarea "Switch to Tago"
type textarea "x"
type textarea "Switch to Tago"
type textarea "x"
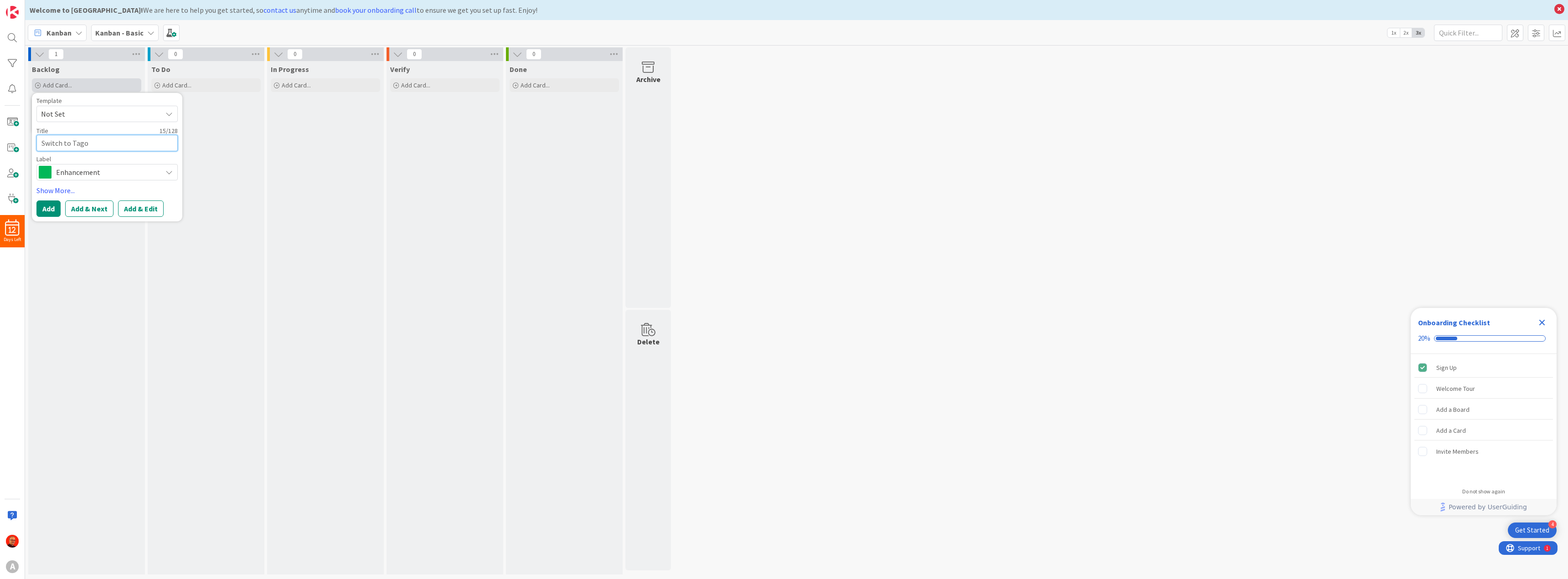
type textarea "Switch to Tago T"
type textarea "x"
type textarea "Switch to Tago Tu"
type textarea "x"
type textarea "Switch to Tago Tud"
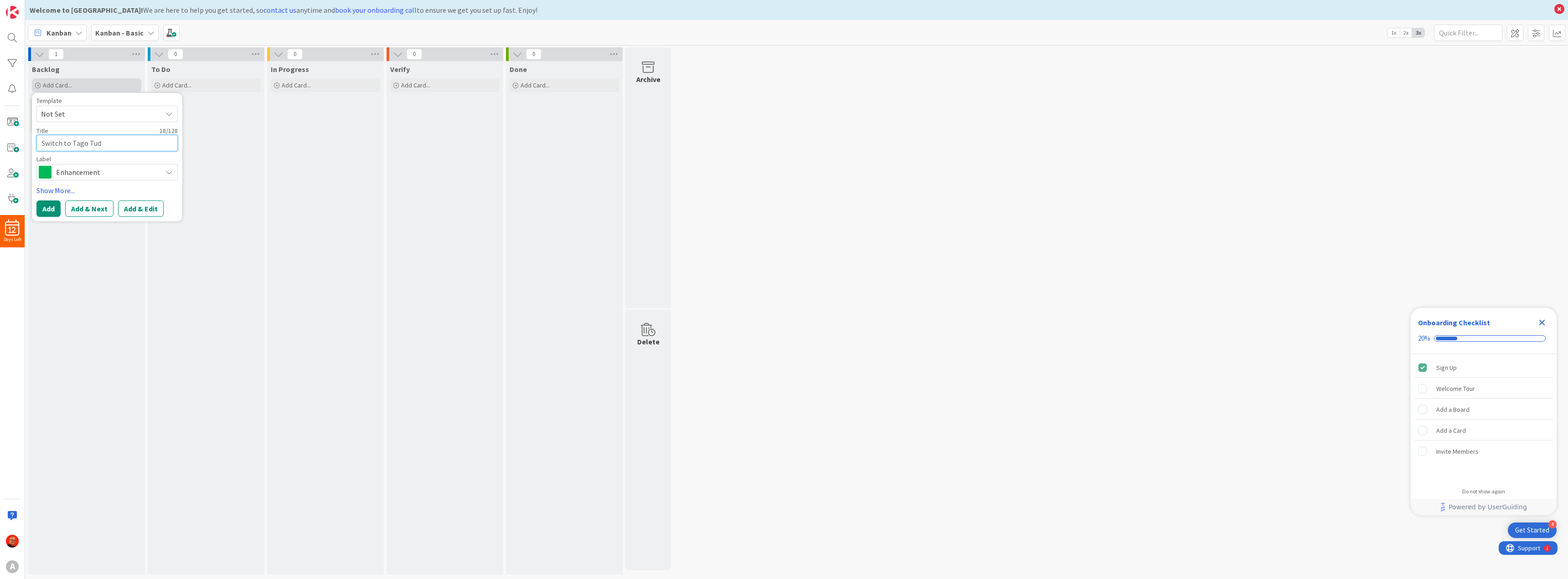
type textarea "x"
type textarea "Switch to Tago [PERSON_NAME]"
type textarea "x"
type textarea "Switch to Tago Tudub"
type textarea "x"
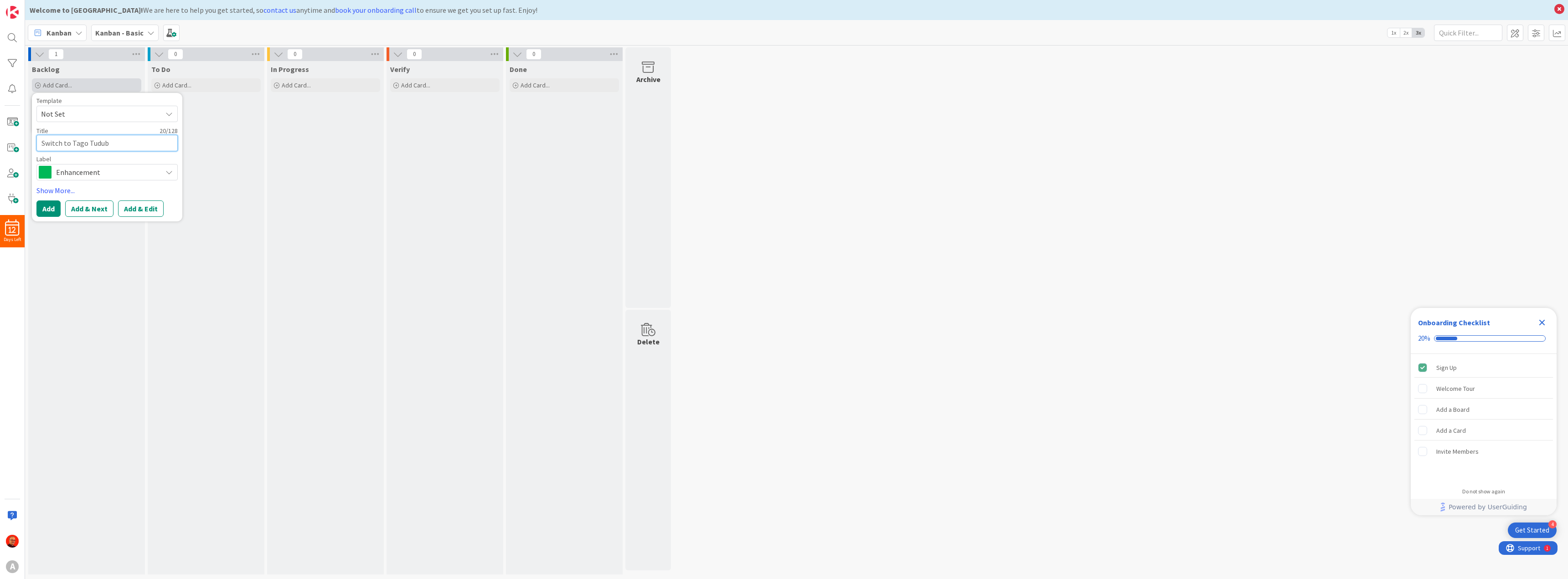
type textarea "Switch to Tago Tudubl"
type textarea "x"
type textarea "Switch to Tago Tudubli"
type textarea "x"
type textarea "Switch to Tago Tudublin"
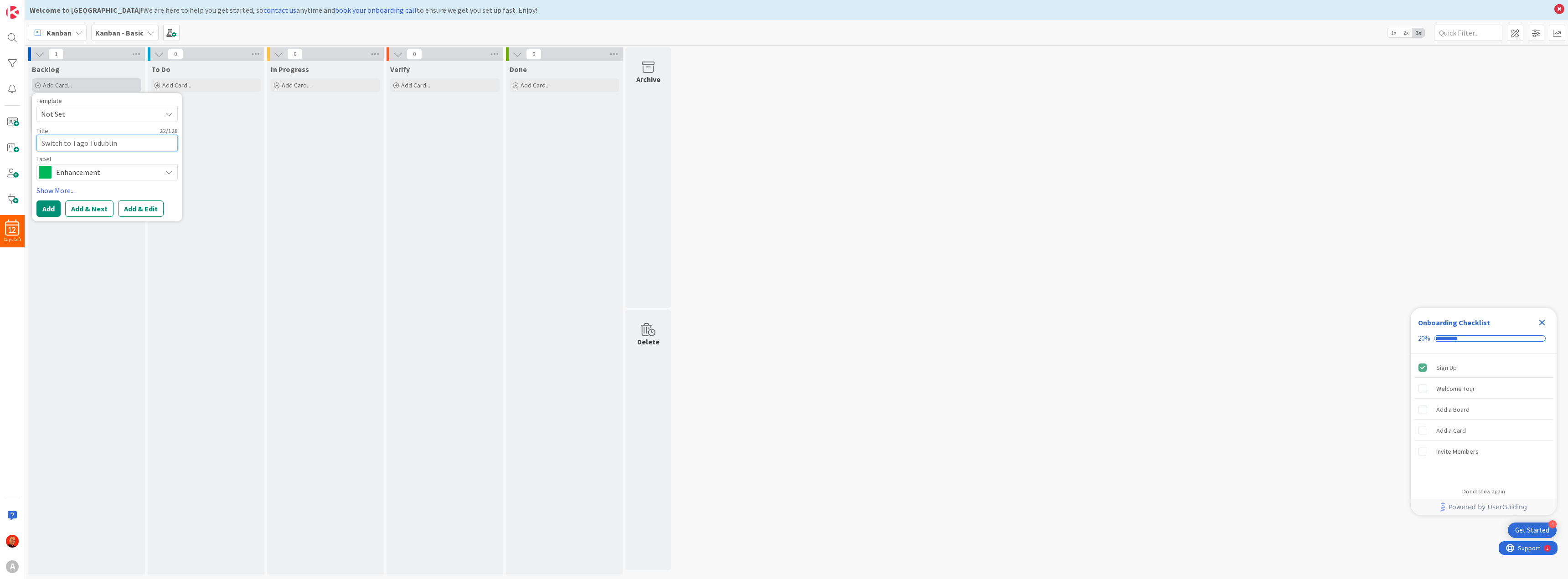
type textarea "x"
type textarea "Switch to Tago Tudublin"
type textarea "x"
type textarea "Switch to Tago Tudublin a"
type textarea "x"
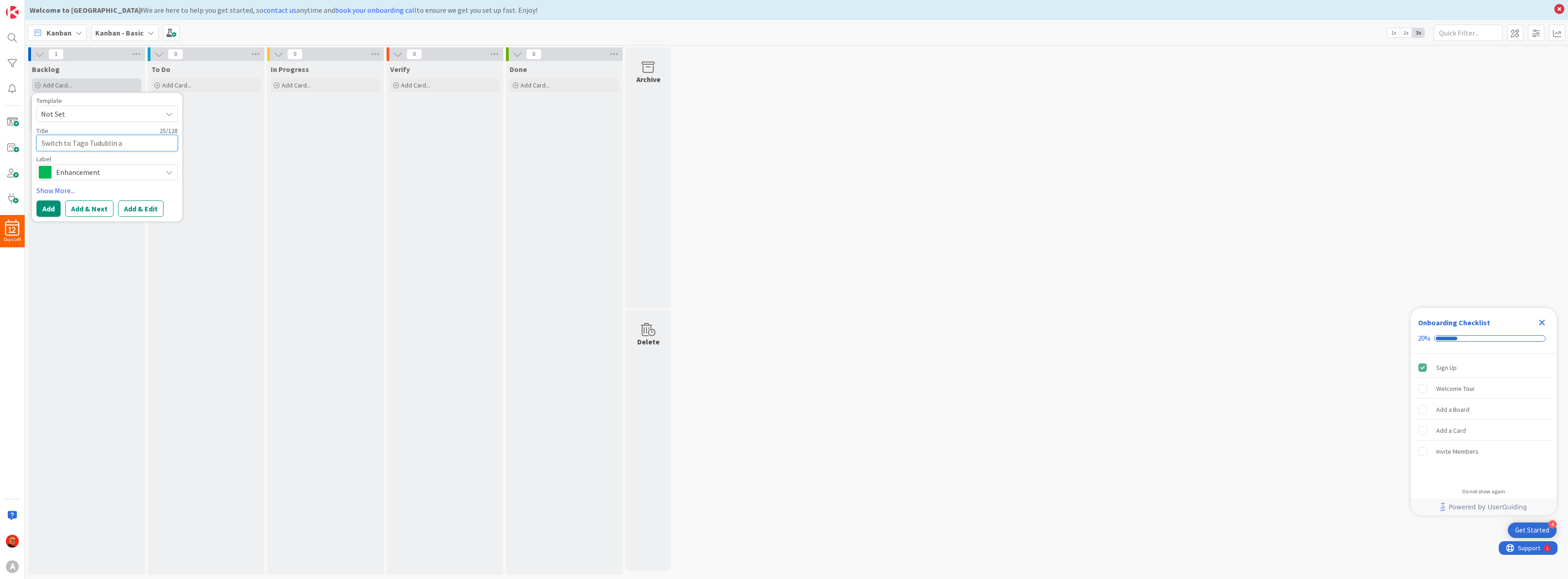
type textarea "Switch to Tago Tudublin ac"
type textarea "x"
type textarea "Switch to Tago Tudublin acc"
type textarea "x"
type textarea "Switch to Tago Tudublin acco"
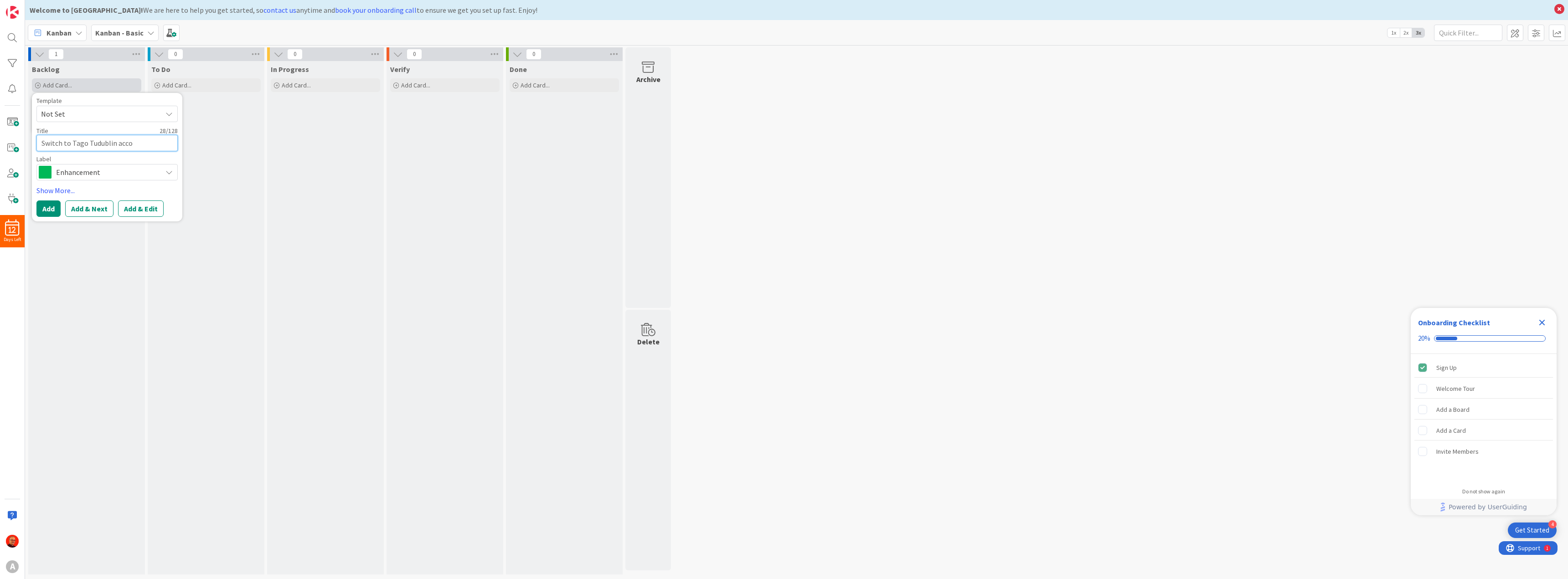
type textarea "x"
type textarea "Switch to Tago Tudublin accou"
type textarea "x"
type textarea "Switch to Tago Tudublin accoun"
type textarea "x"
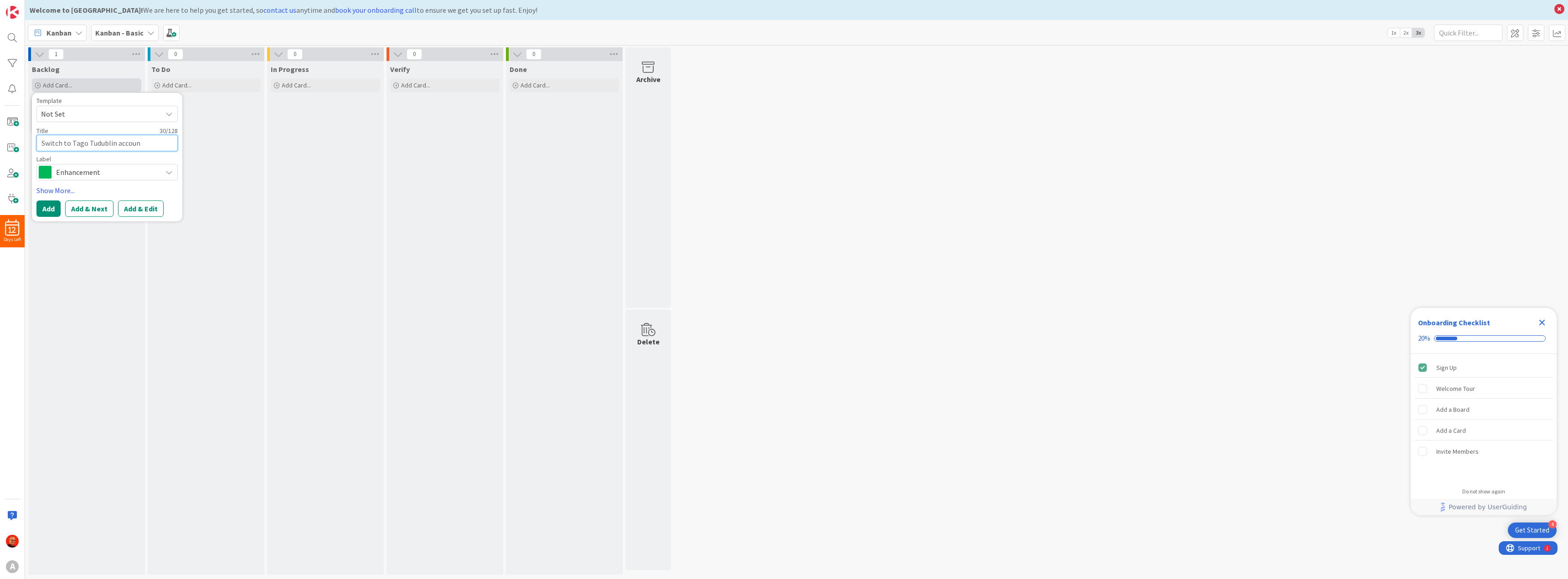
type textarea "Switch to Tago Tudublin account"
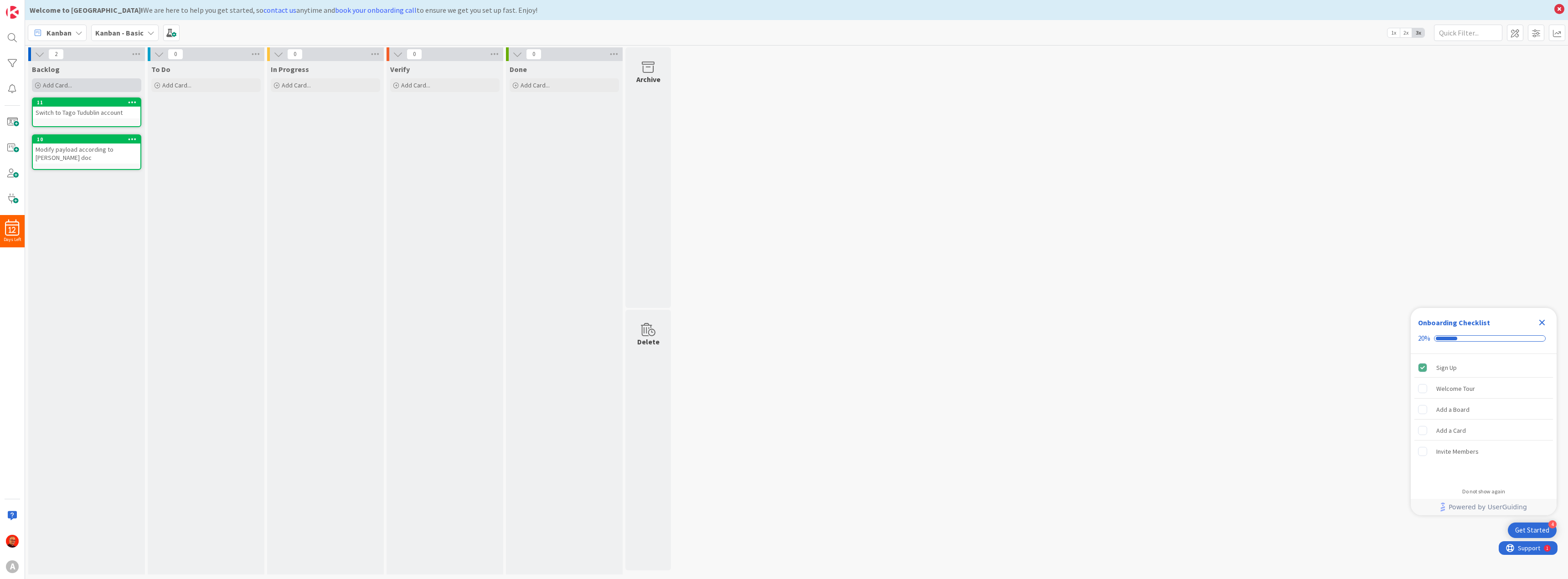
click at [67, 84] on span "Add Card..." at bounding box center [57, 85] width 29 height 8
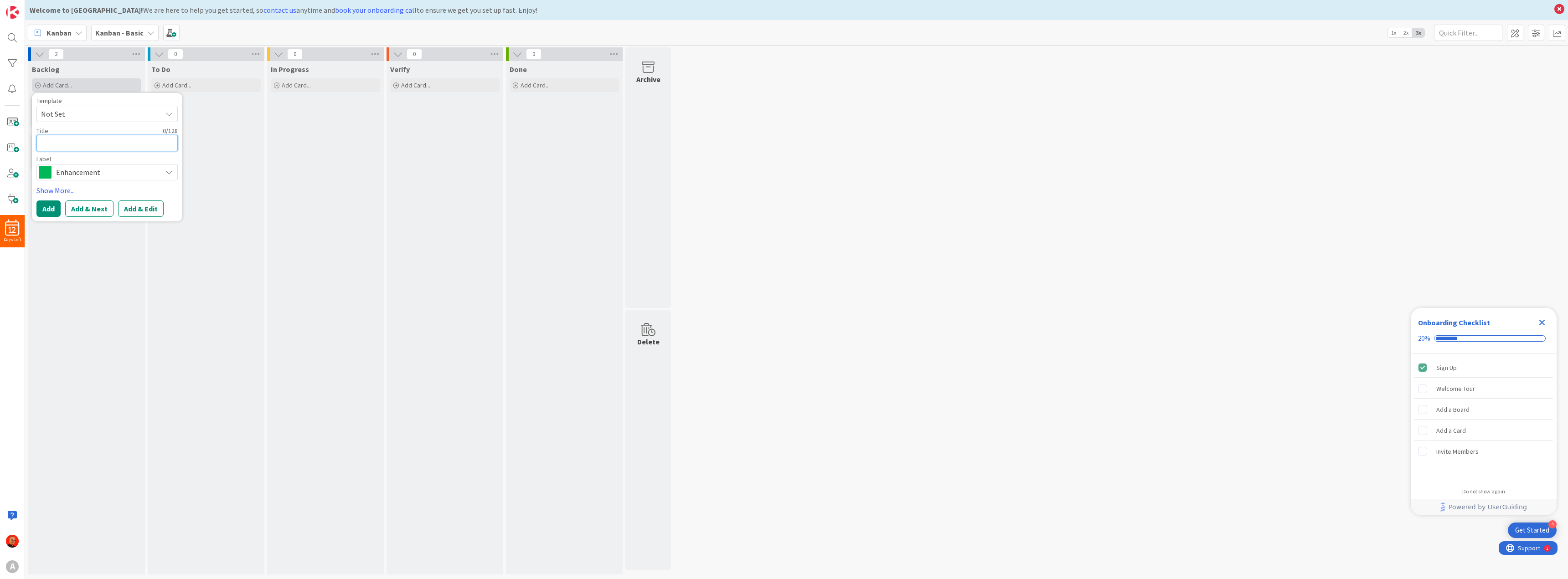
type textarea "x"
type textarea "S"
type textarea "x"
type textarea "Sw"
type textarea "x"
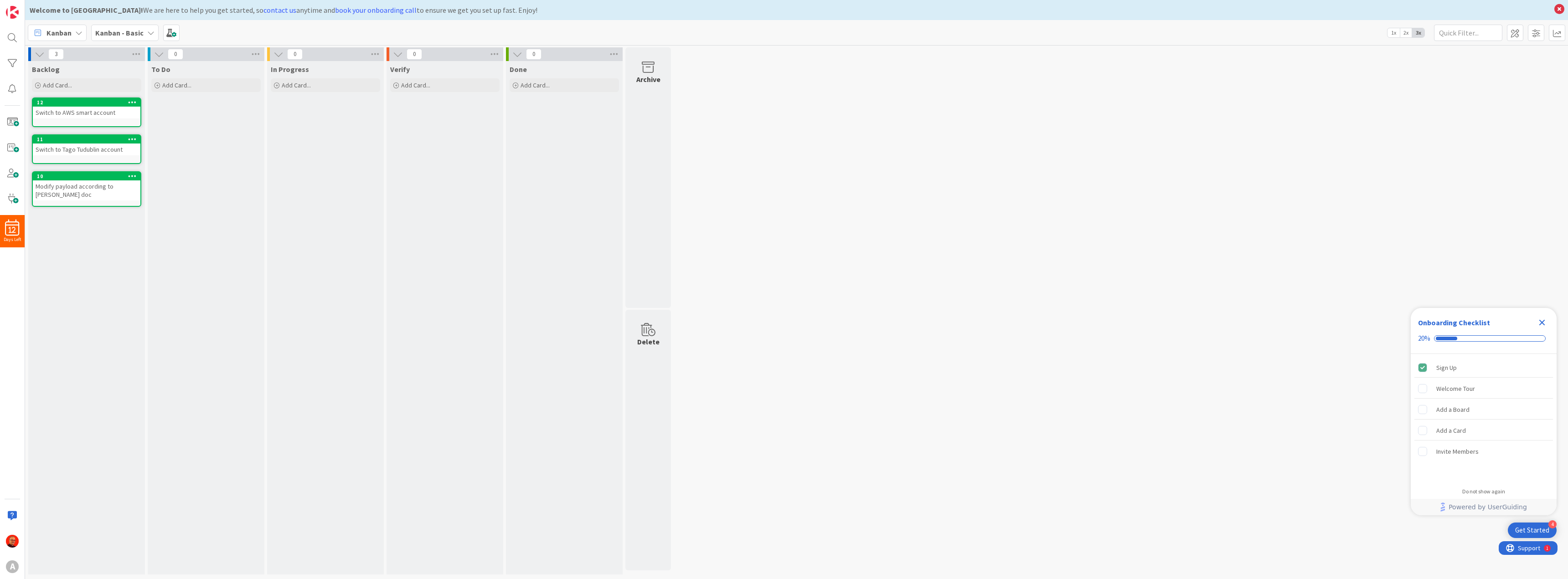
click at [62, 222] on div "Backlog Add Card... Template Not Set Title 0 / 128 Label Enhancement Show More.…" at bounding box center [87, 317] width 117 height 513
click at [70, 84] on span "Add Card..." at bounding box center [57, 85] width 29 height 8
click at [66, 278] on div "Backlog Add Card... Template Not Set Title 0 / 128 Label Enhancement Show More.…" at bounding box center [87, 317] width 117 height 513
click at [64, 85] on span "Add Card..." at bounding box center [57, 85] width 29 height 8
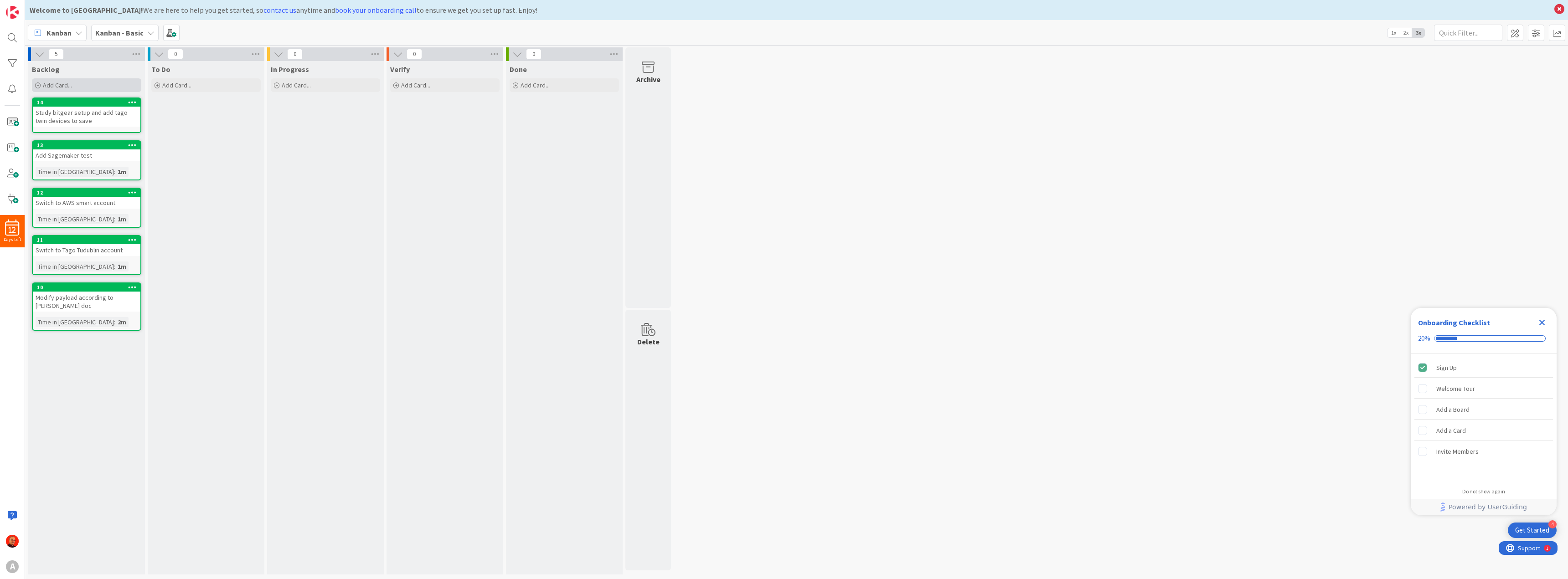
click at [67, 82] on span "Add Card..." at bounding box center [57, 85] width 29 height 8
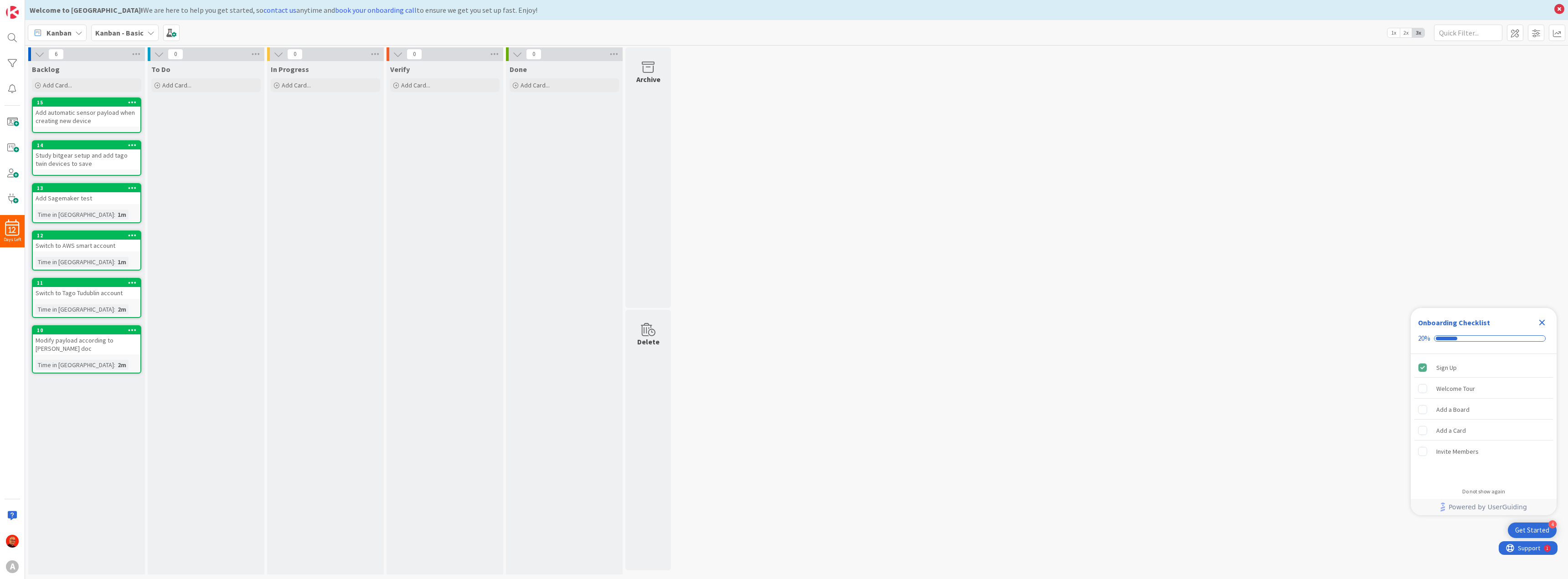
click at [62, 407] on div "Backlog Add Card... Template Not Set Title 0 / 128 Label Enhancement Show More.…" at bounding box center [87, 317] width 117 height 513
click at [62, 80] on div "Add Card..." at bounding box center [86, 85] width 110 height 14
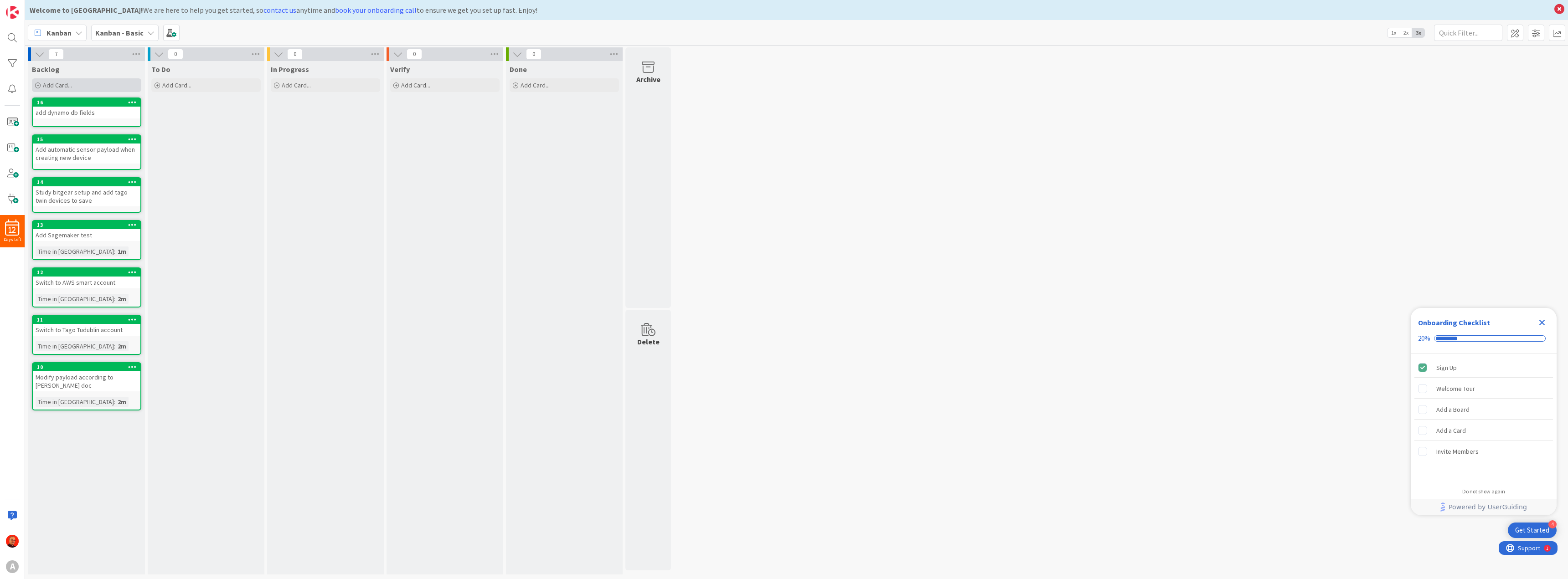
click at [62, 80] on div "Add Card..." at bounding box center [86, 85] width 110 height 14
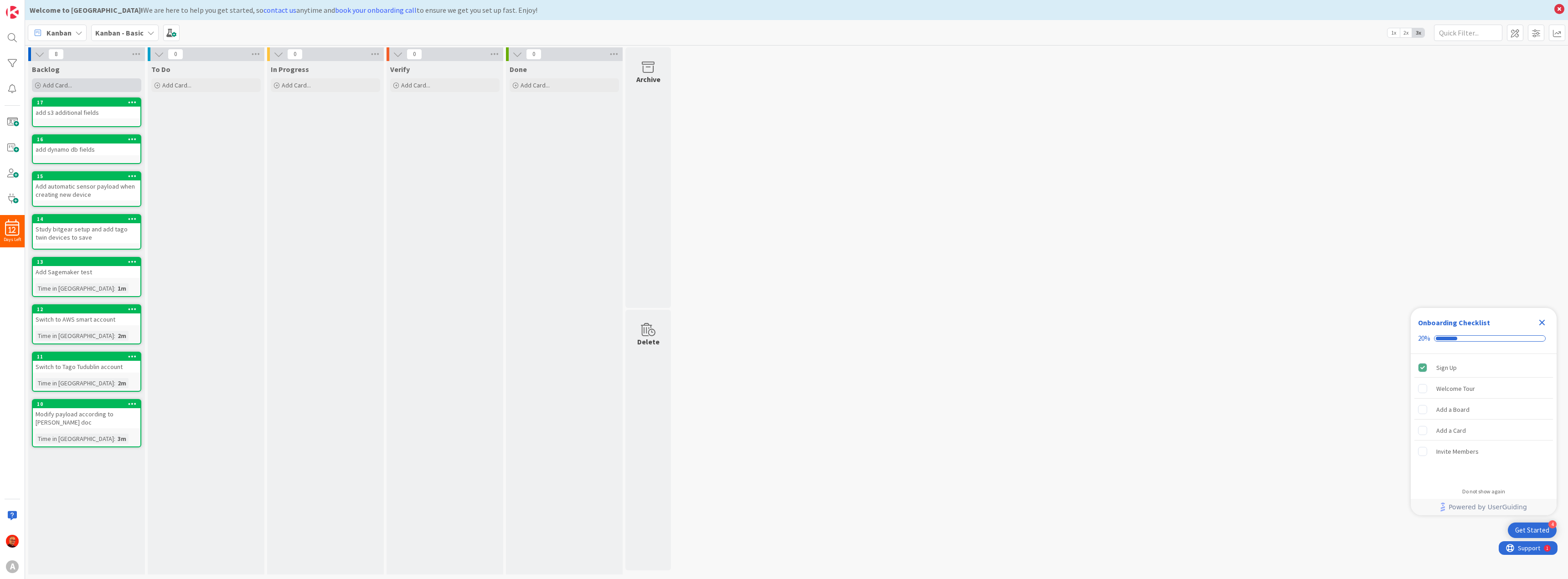
click at [62, 80] on div "Add Card..." at bounding box center [86, 85] width 110 height 14
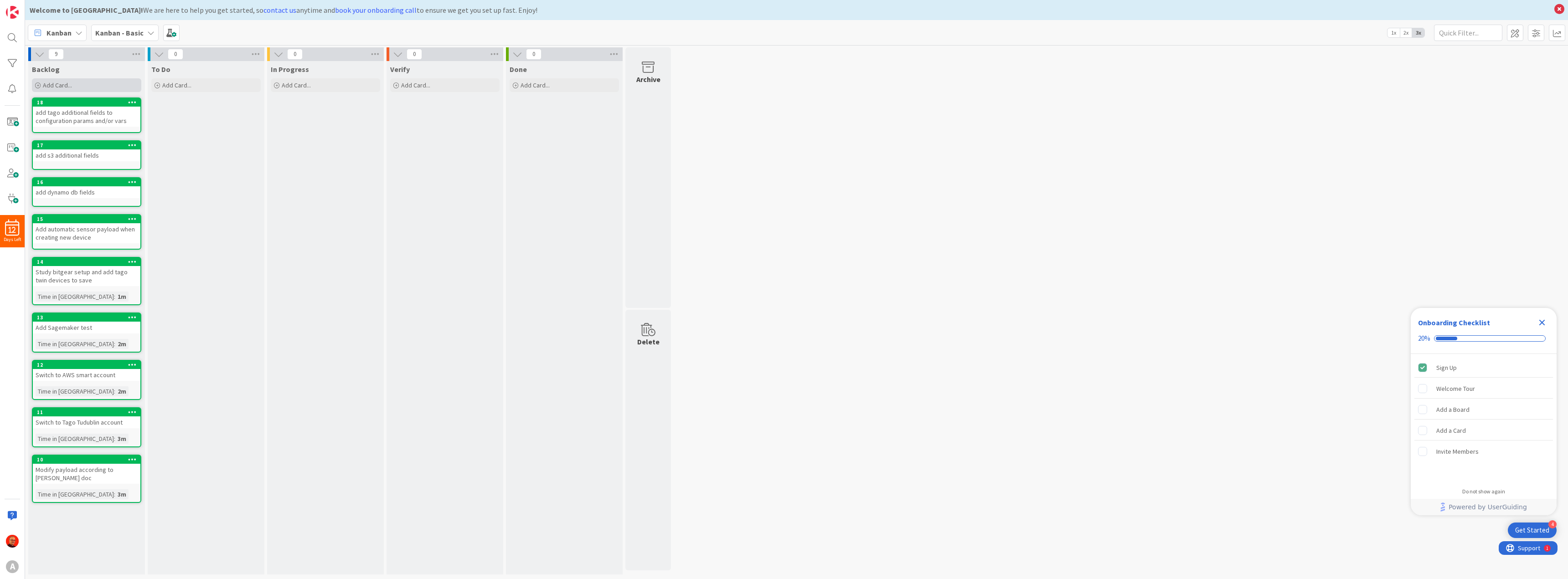
click at [75, 85] on div "Add Card..." at bounding box center [86, 85] width 110 height 14
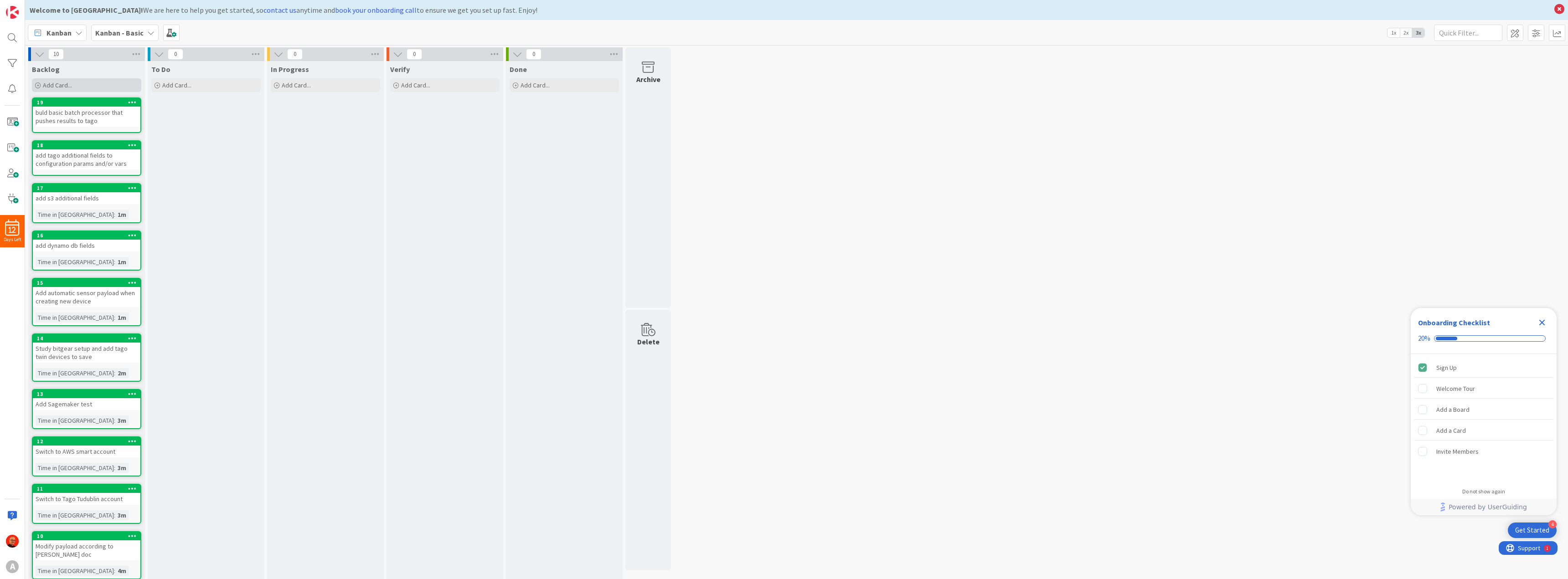
click at [63, 84] on span "Add Card..." at bounding box center [57, 85] width 29 height 8
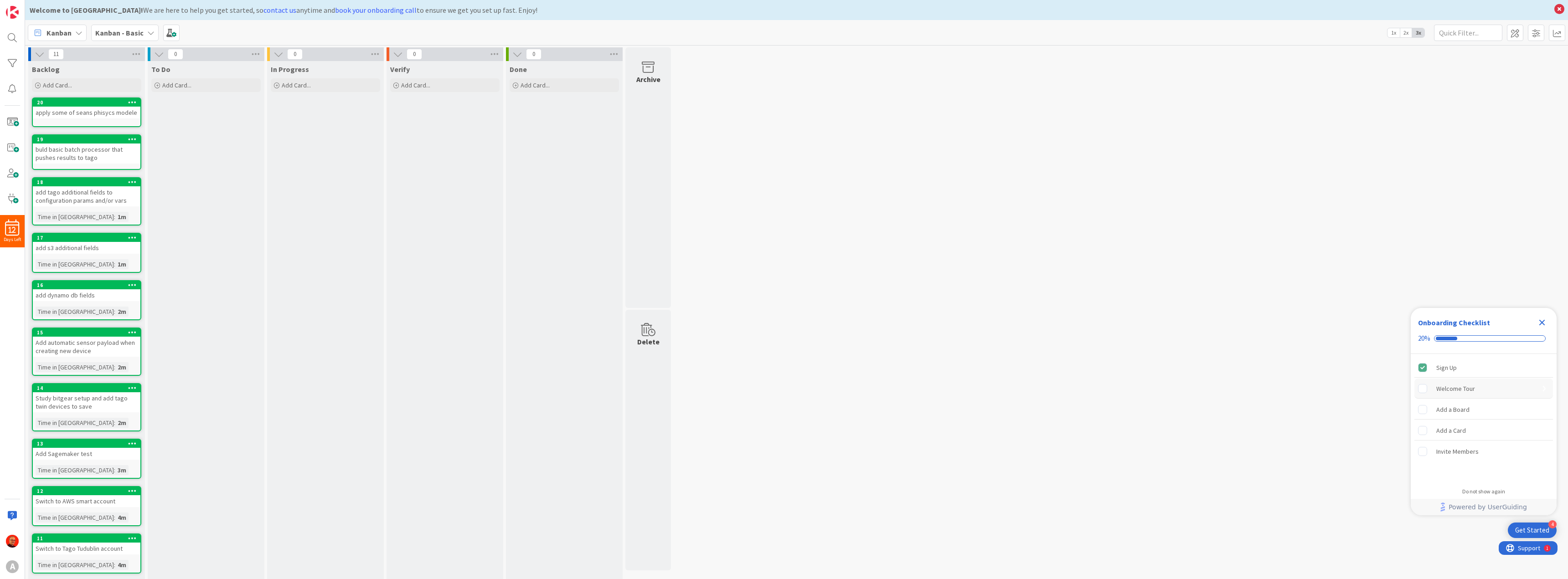
click at [1424, 389] on rect "Welcome Tour is incomplete." at bounding box center [1422, 388] width 8 height 8
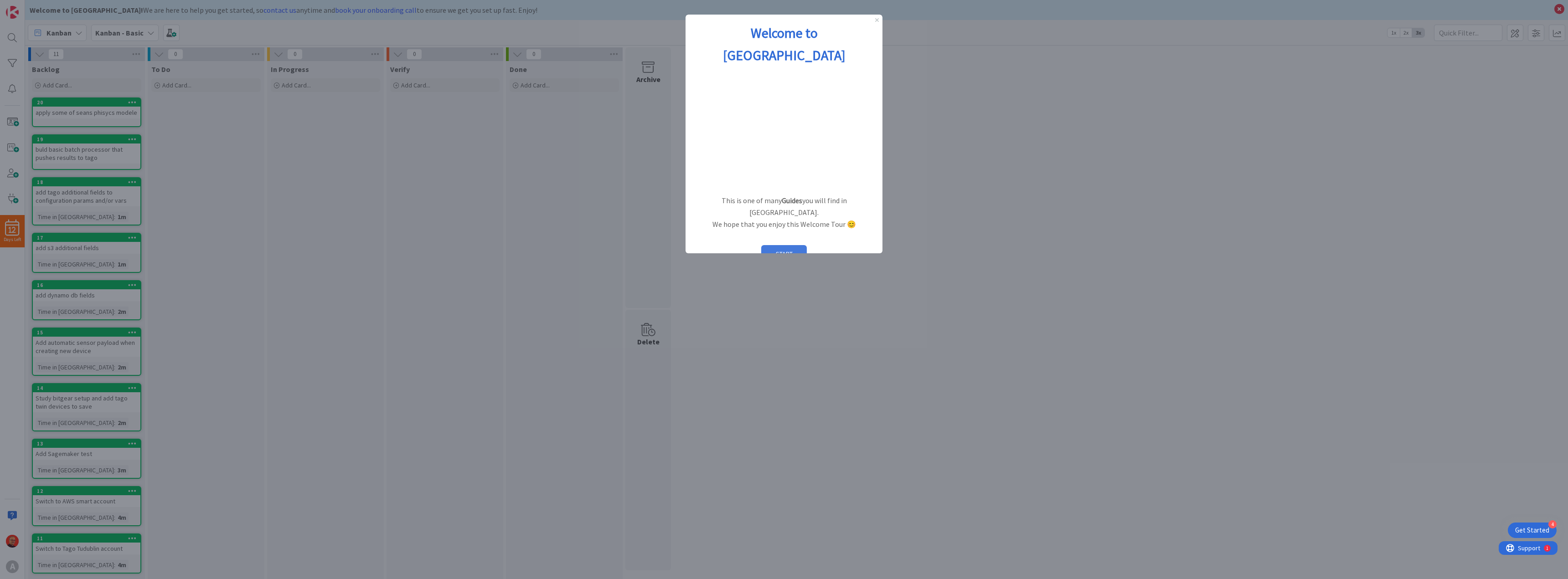
click at [788, 245] on button "START" at bounding box center [784, 253] width 45 height 17
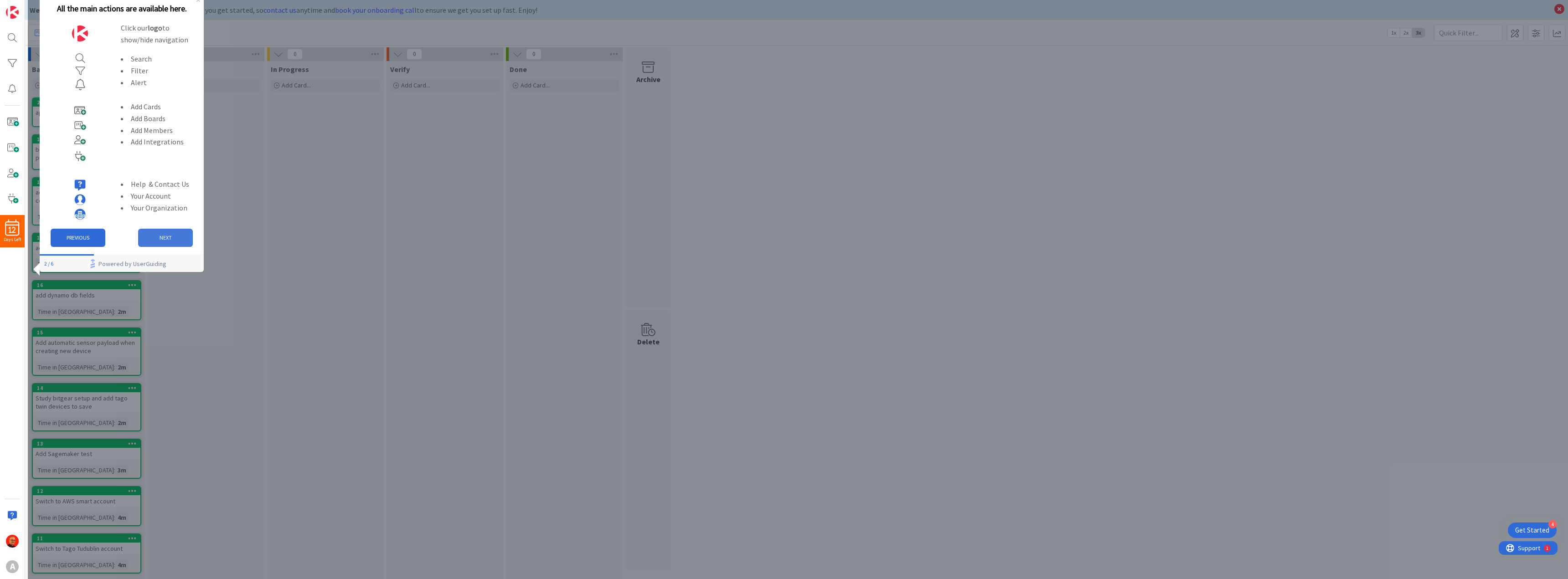
click at [163, 236] on button "NEXT" at bounding box center [165, 238] width 54 height 18
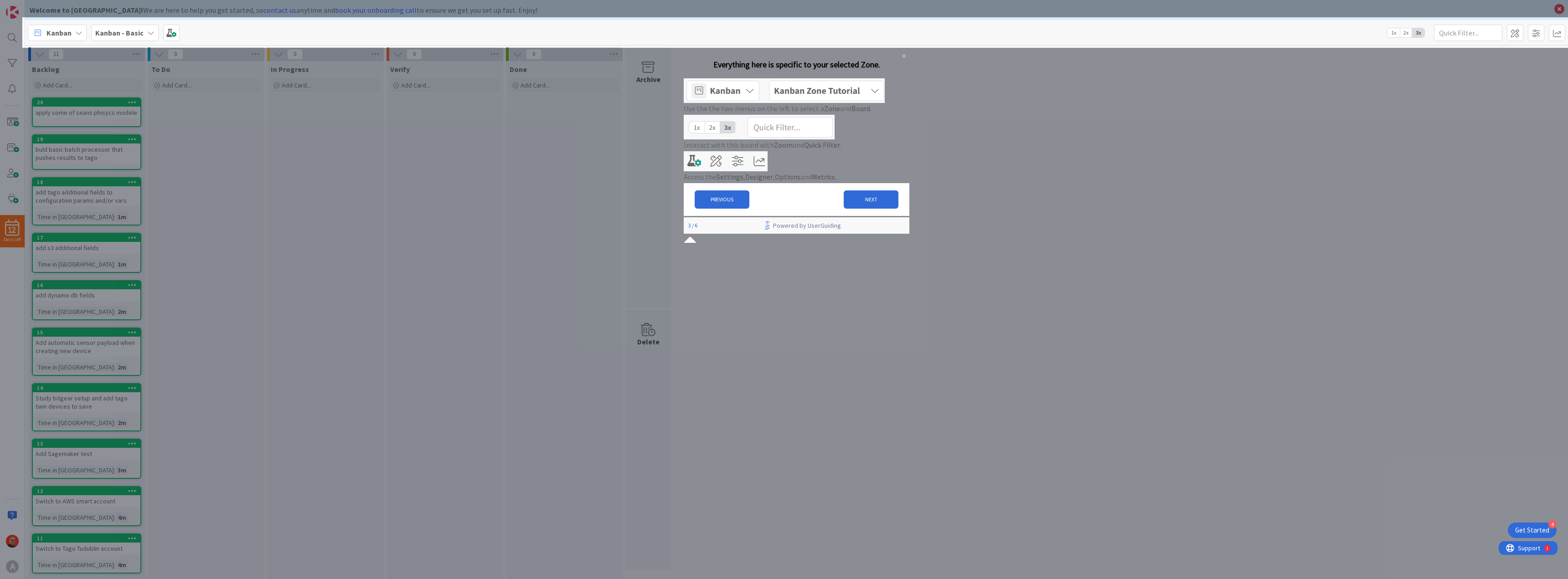
click at [902, 58] on icon "Close Preview" at bounding box center [904, 56] width 4 height 4
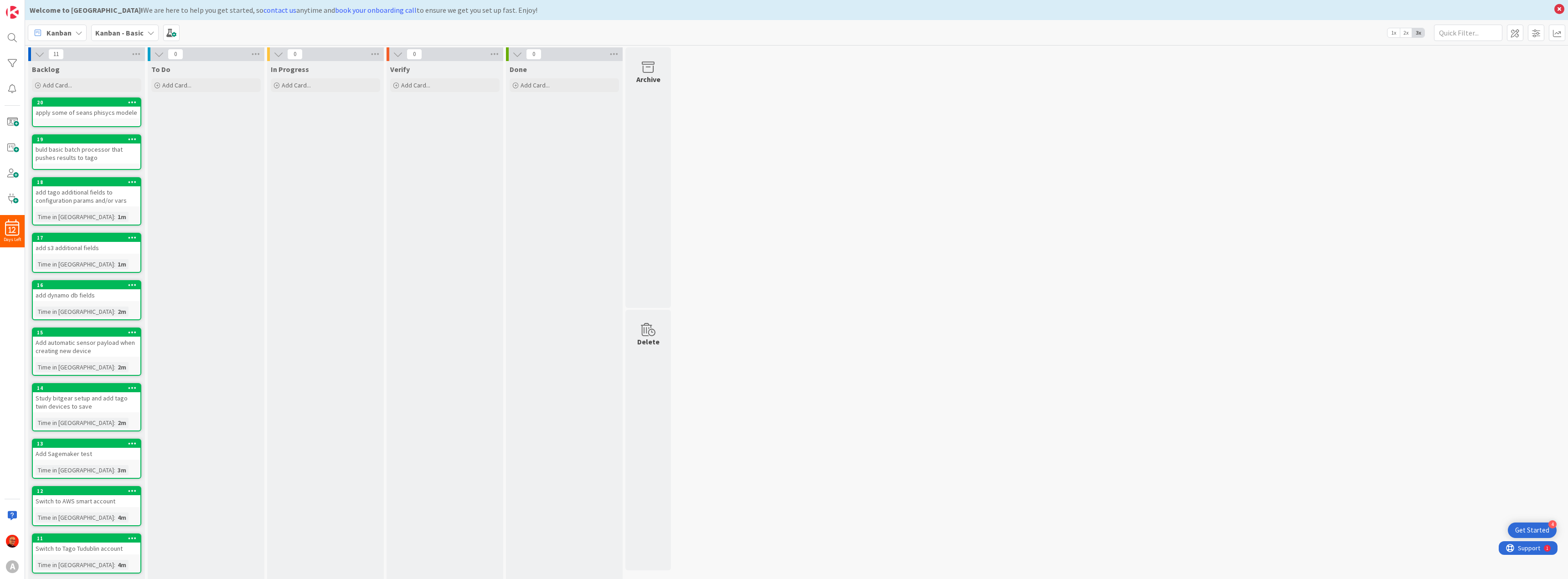
click at [168, 70] on span "To Do" at bounding box center [161, 69] width 19 height 9
click at [259, 53] on icon at bounding box center [255, 54] width 12 height 14
click at [257, 53] on icon at bounding box center [255, 54] width 12 height 14
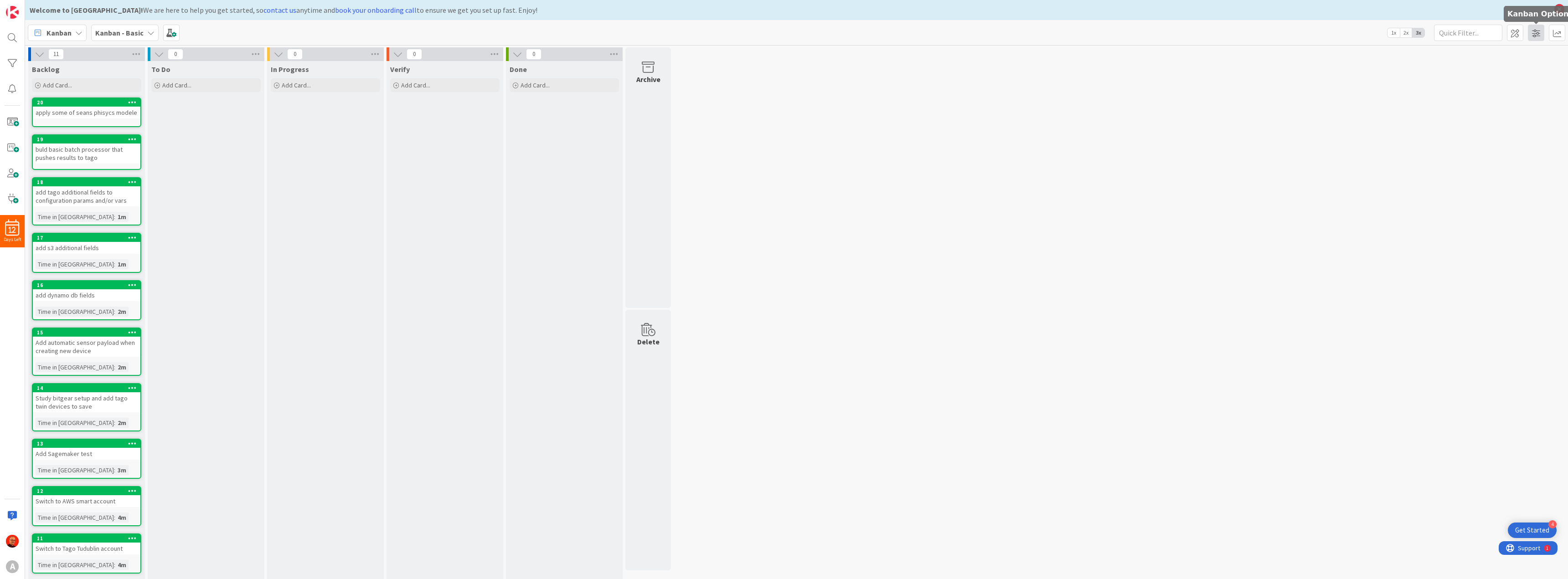
click at [1537, 35] on span at bounding box center [1536, 32] width 16 height 16
click at [1517, 34] on span at bounding box center [1514, 32] width 16 height 16
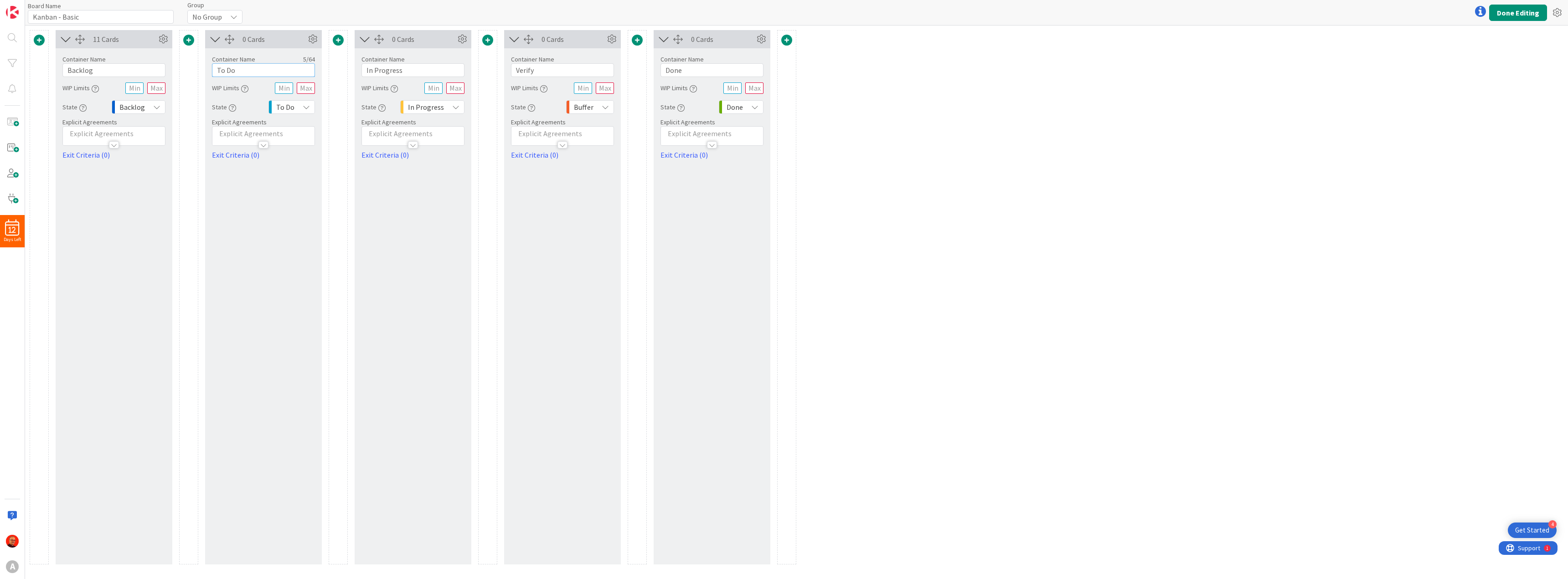
drag, startPoint x: 237, startPoint y: 70, endPoint x: 158, endPoint y: 71, distance: 79.0
click at [158, 71] on div "11 Cards Container Name 7 / 64 Backlog WIP Limits State Backlog Explicit Agreem…" at bounding box center [413, 297] width 767 height 534
click at [940, 155] on div "11 Cards Container Name 7 / 64 Backlog WIP Limits State Backlog Explicit Agreem…" at bounding box center [797, 302] width 1543 height 553
click at [1509, 8] on button "Done Editing" at bounding box center [1517, 12] width 58 height 16
